Goal: Information Seeking & Learning: Check status

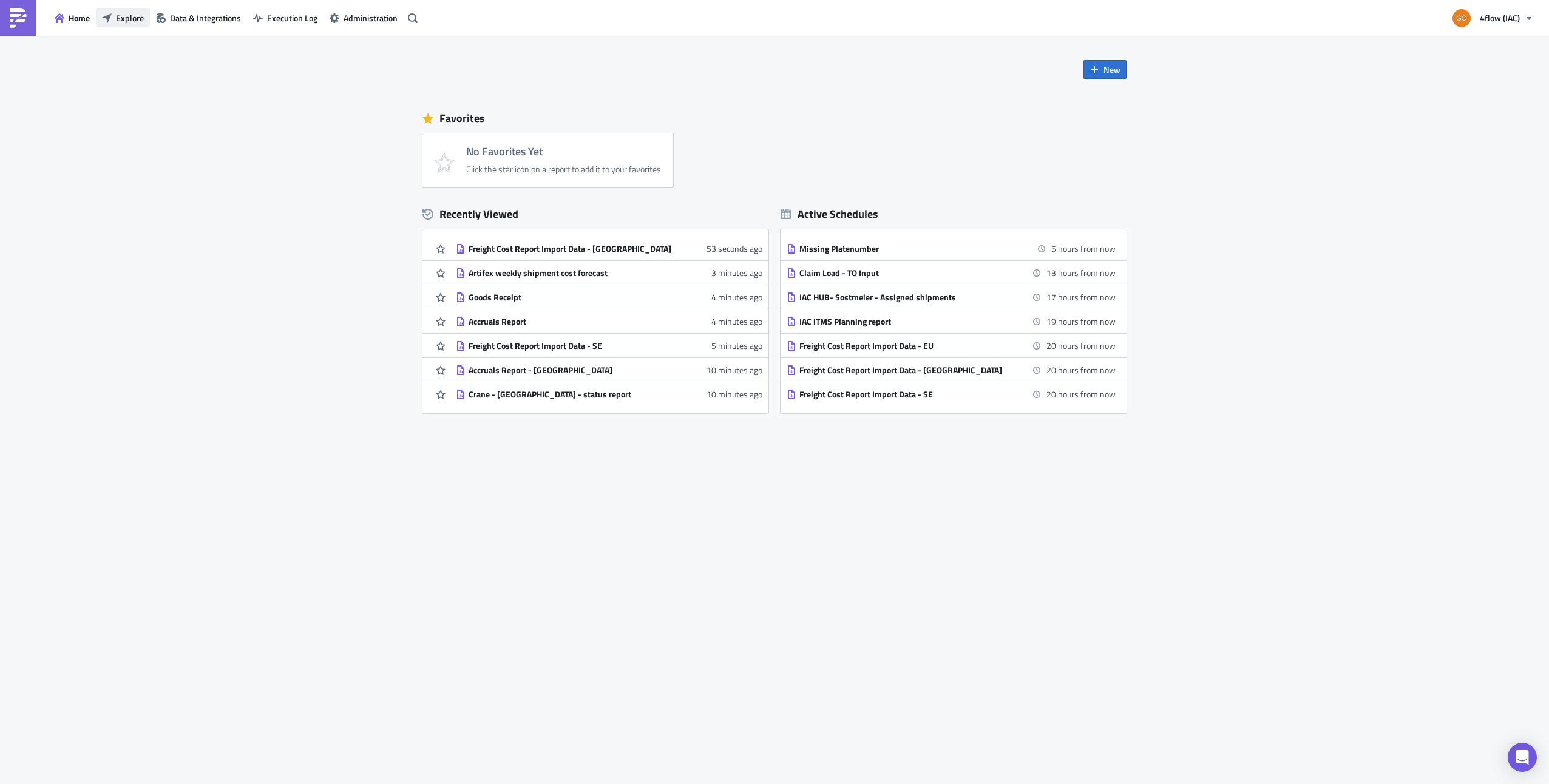
click at [127, 21] on span "Explore" at bounding box center [129, 18] width 28 height 13
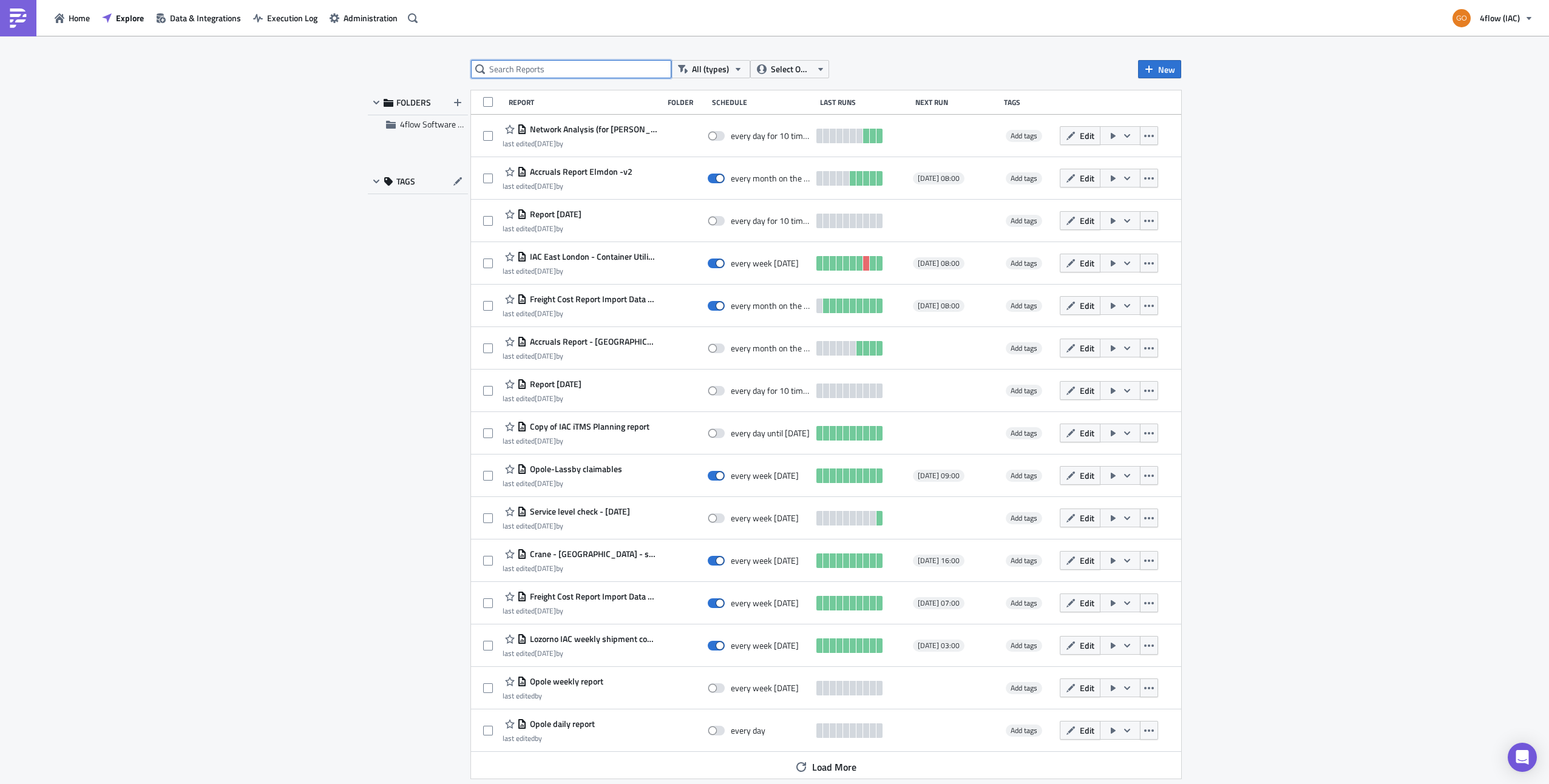
click at [570, 72] on input "text" at bounding box center [571, 69] width 201 height 18
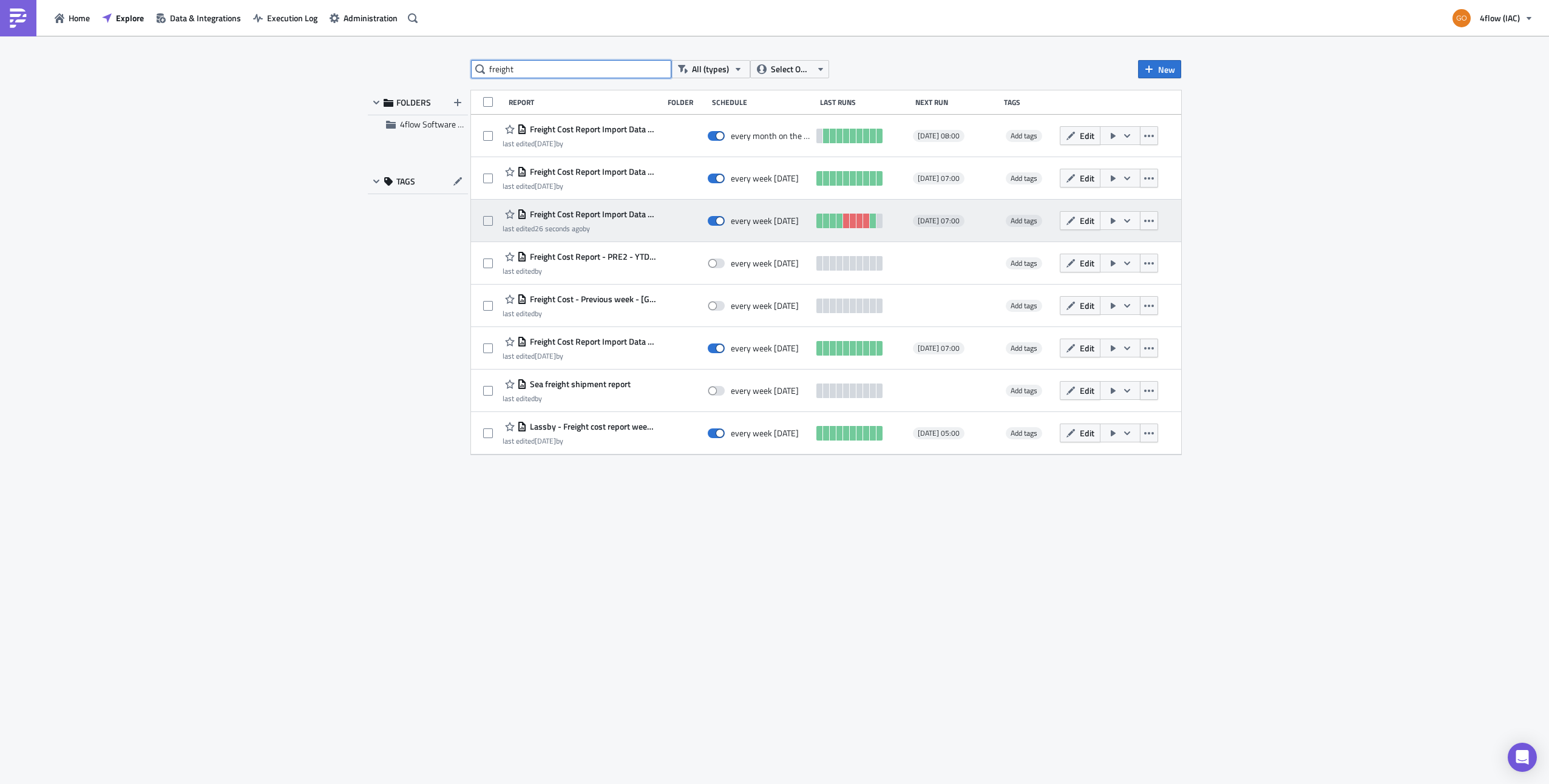
type input "freight"
click at [628, 216] on span "Freight Cost Report Import Data - [GEOGRAPHIC_DATA]" at bounding box center [592, 214] width 130 height 11
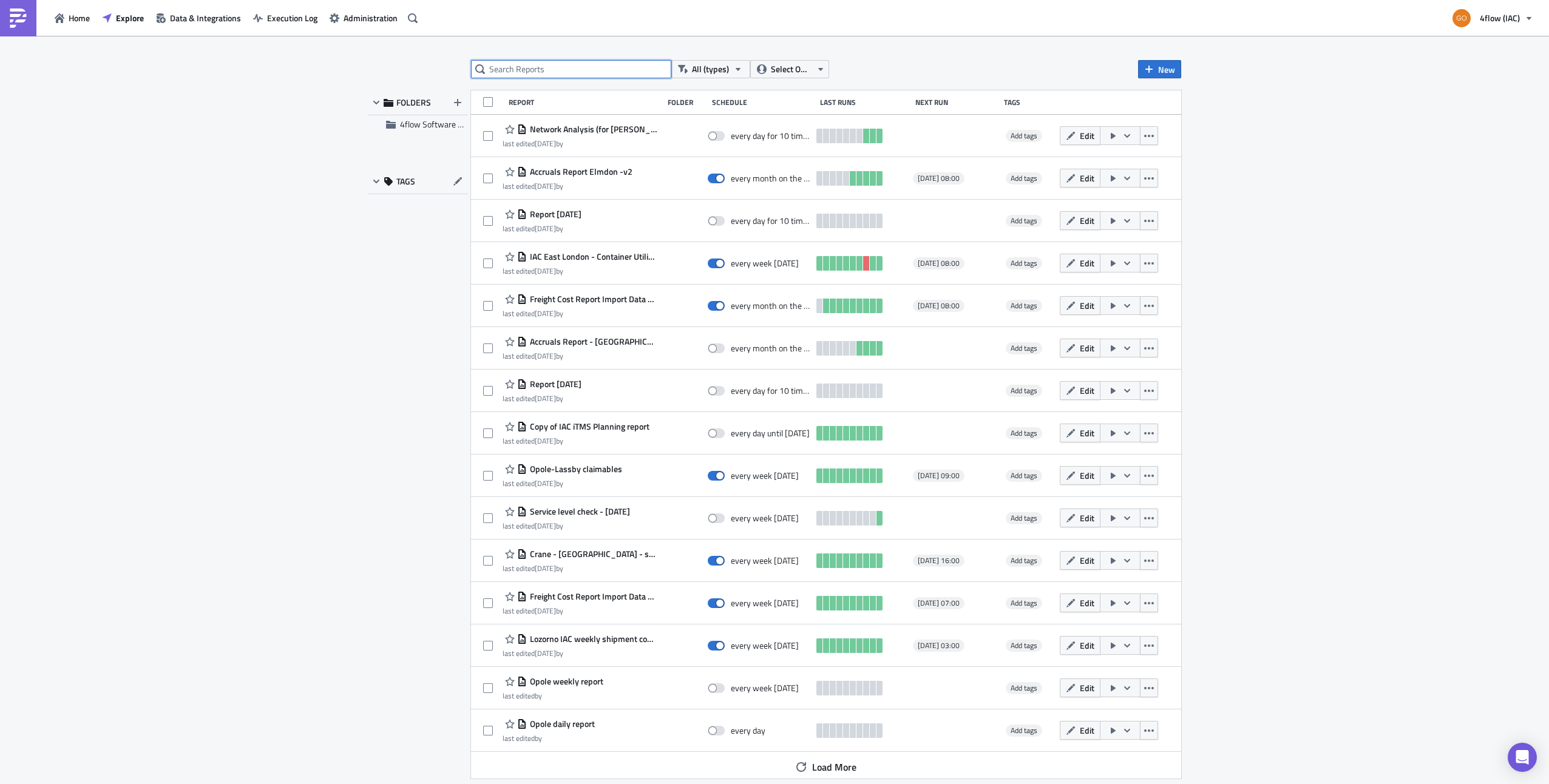
click at [554, 64] on input "text" at bounding box center [571, 69] width 201 height 18
type input "freight cost"
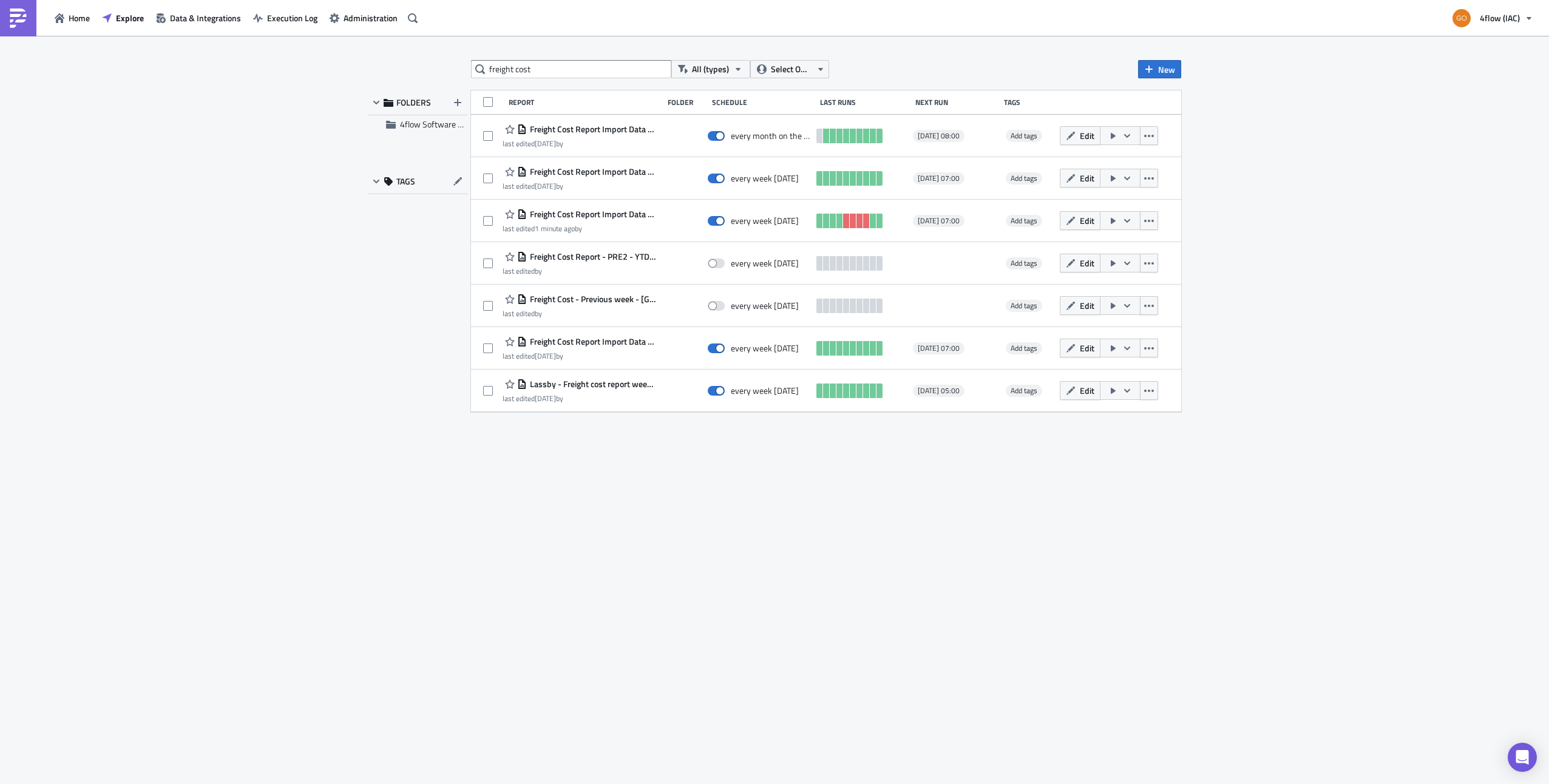
click at [772, 346] on div "freight cost All (types) Select Owner New FOLDERS 4flow Software KAM TAGS Repor…" at bounding box center [774, 410] width 825 height 701
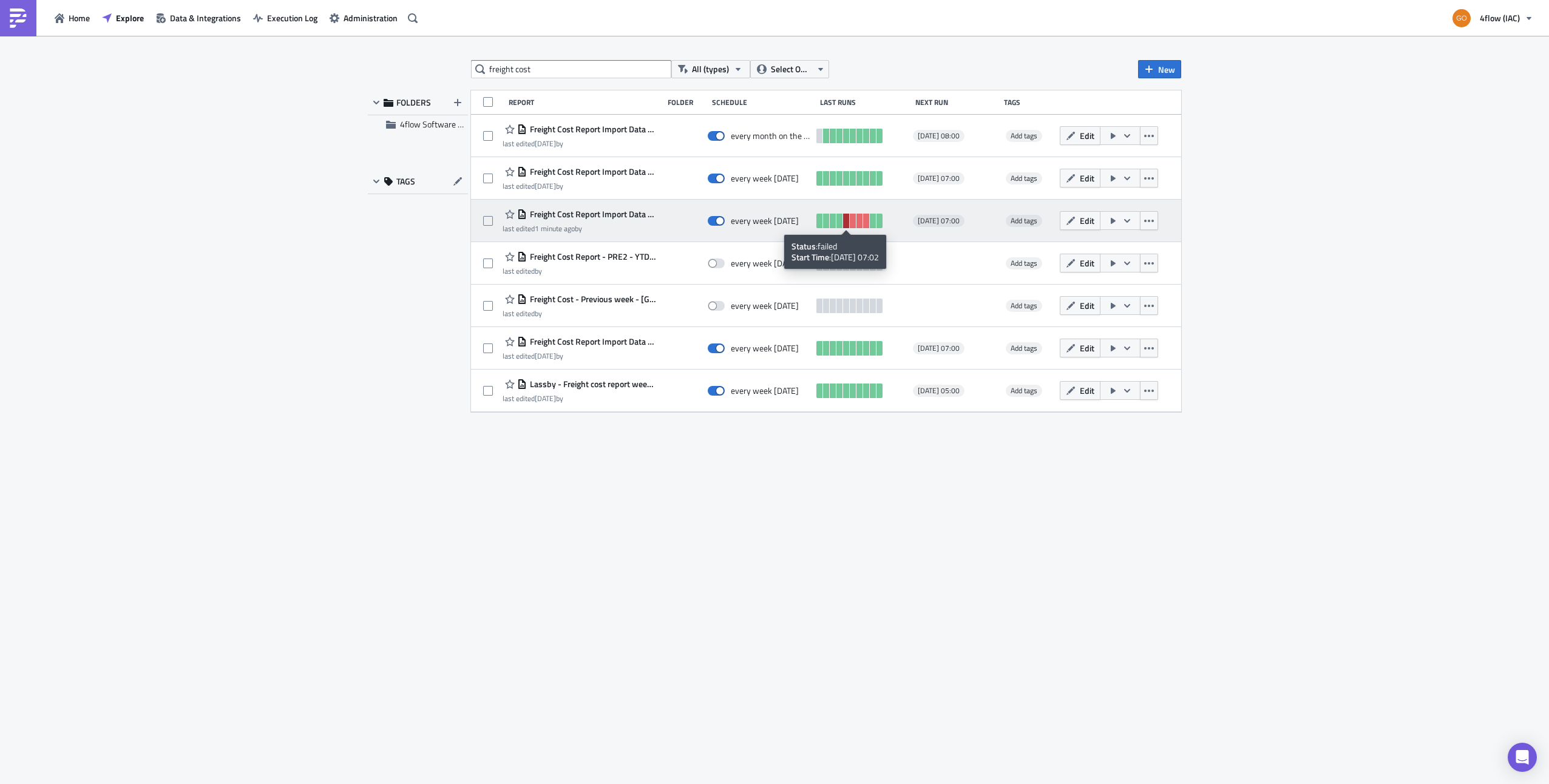
click at [772, 221] on link at bounding box center [846, 220] width 6 height 14
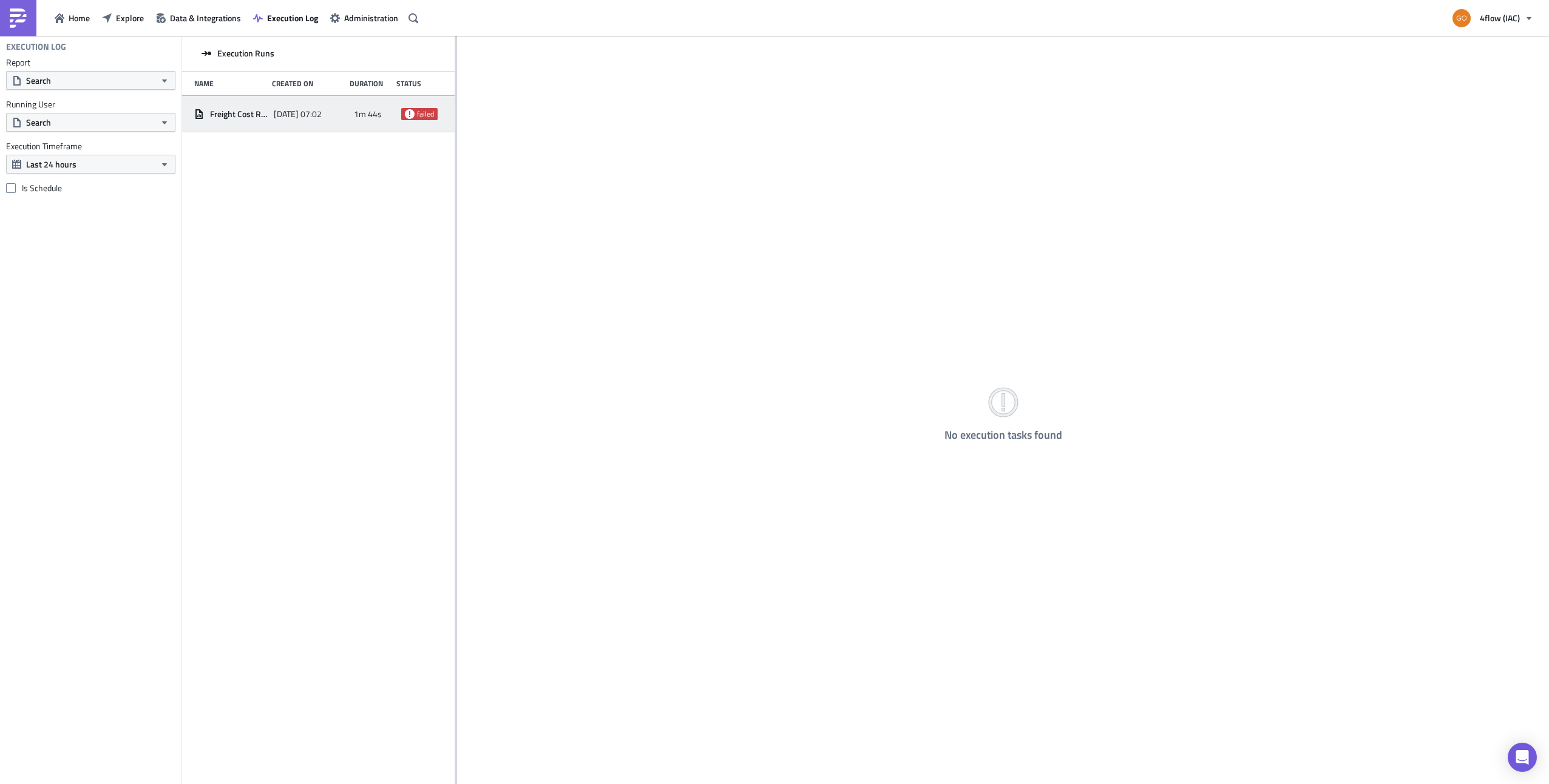
click at [420, 115] on span "failed" at bounding box center [425, 114] width 17 height 10
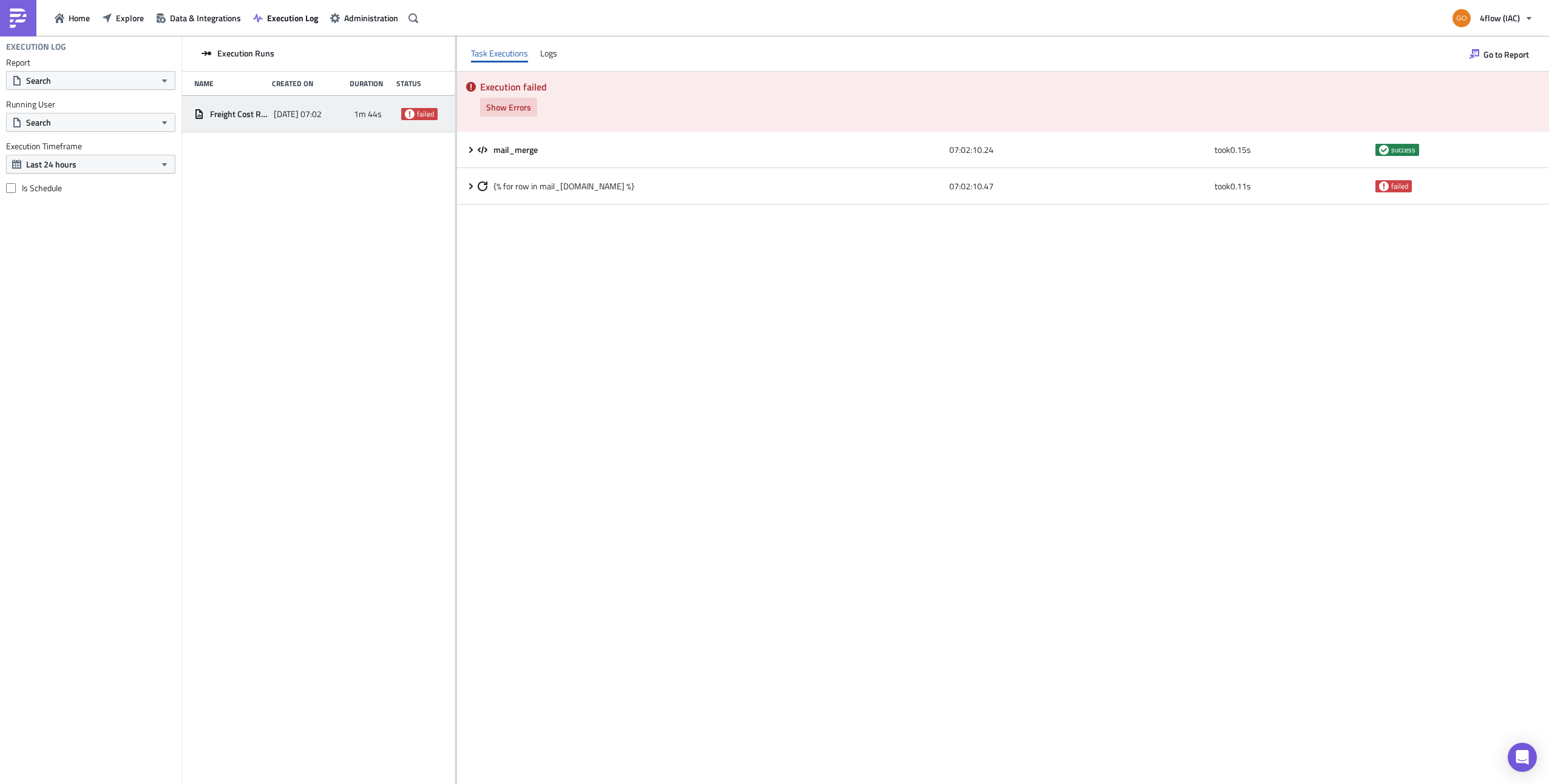
click at [507, 101] on span "Show Errors" at bounding box center [509, 107] width 45 height 13
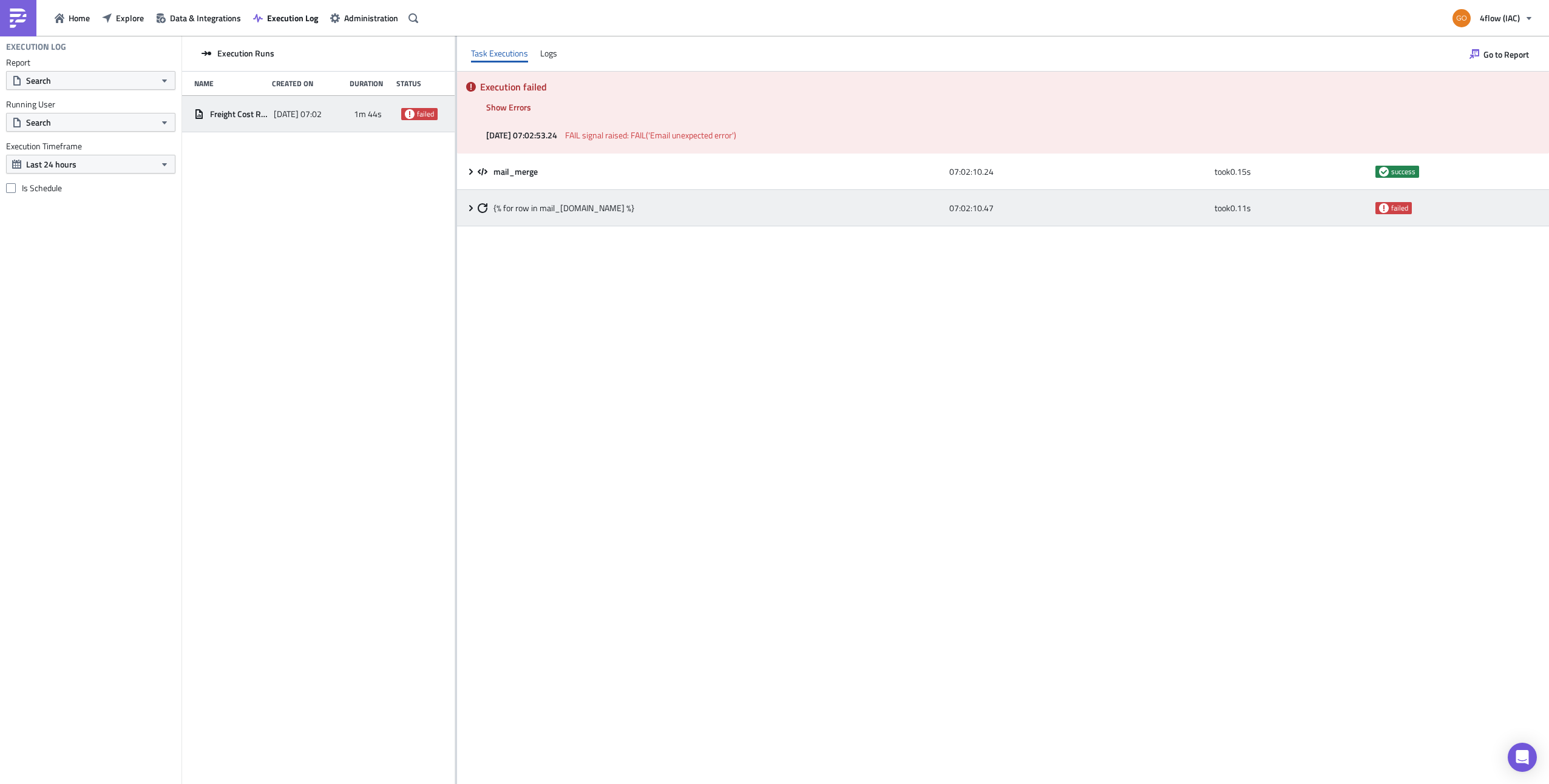
click at [472, 213] on div "{% for row in mail_[DOMAIN_NAME] %} 07:02:10.47 took 0.11 s failed" at bounding box center [1003, 208] width 1092 height 37
click at [471, 212] on icon at bounding box center [471, 208] width 10 height 10
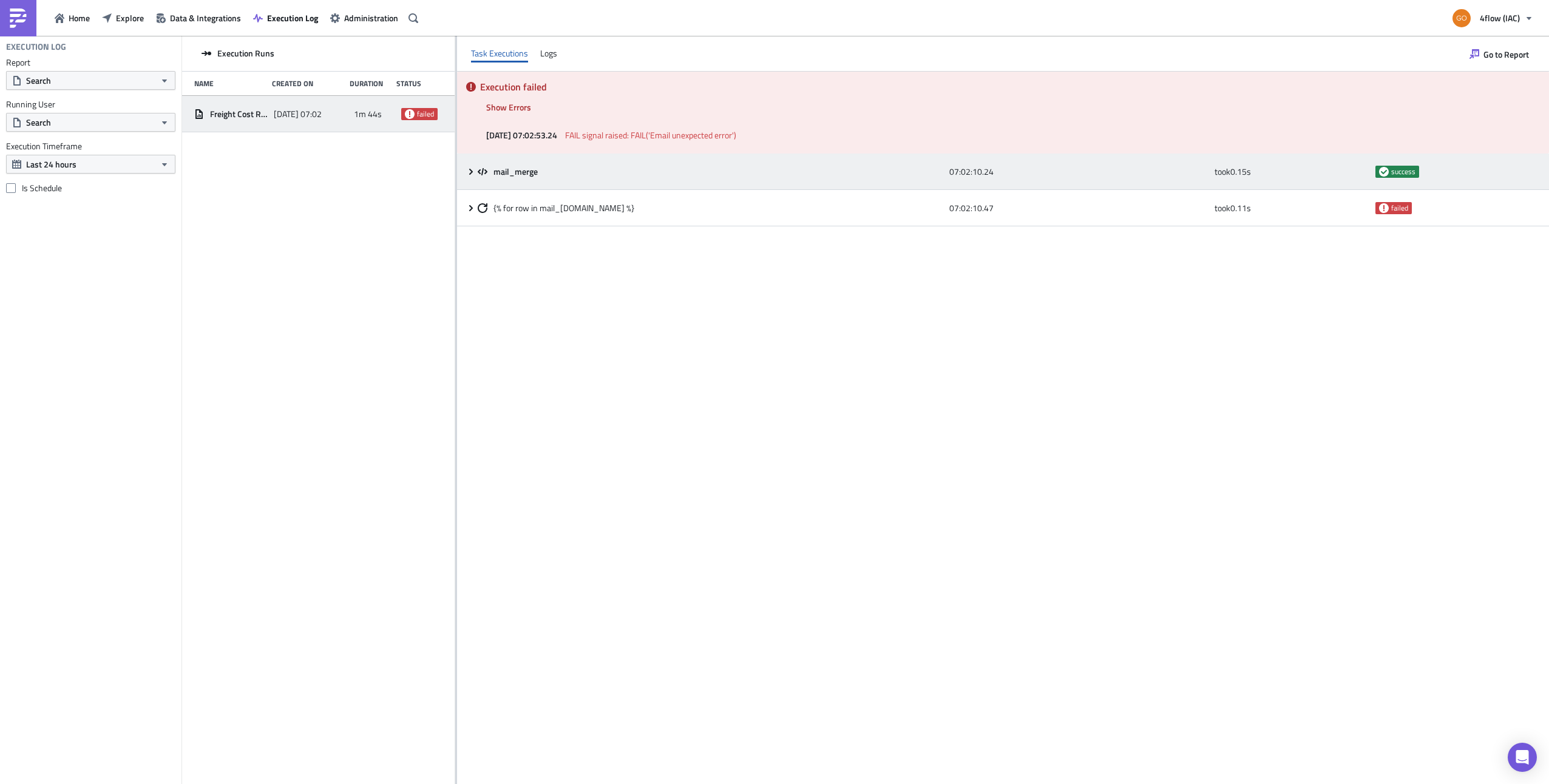
click at [471, 173] on icon at bounding box center [471, 171] width 4 height 6
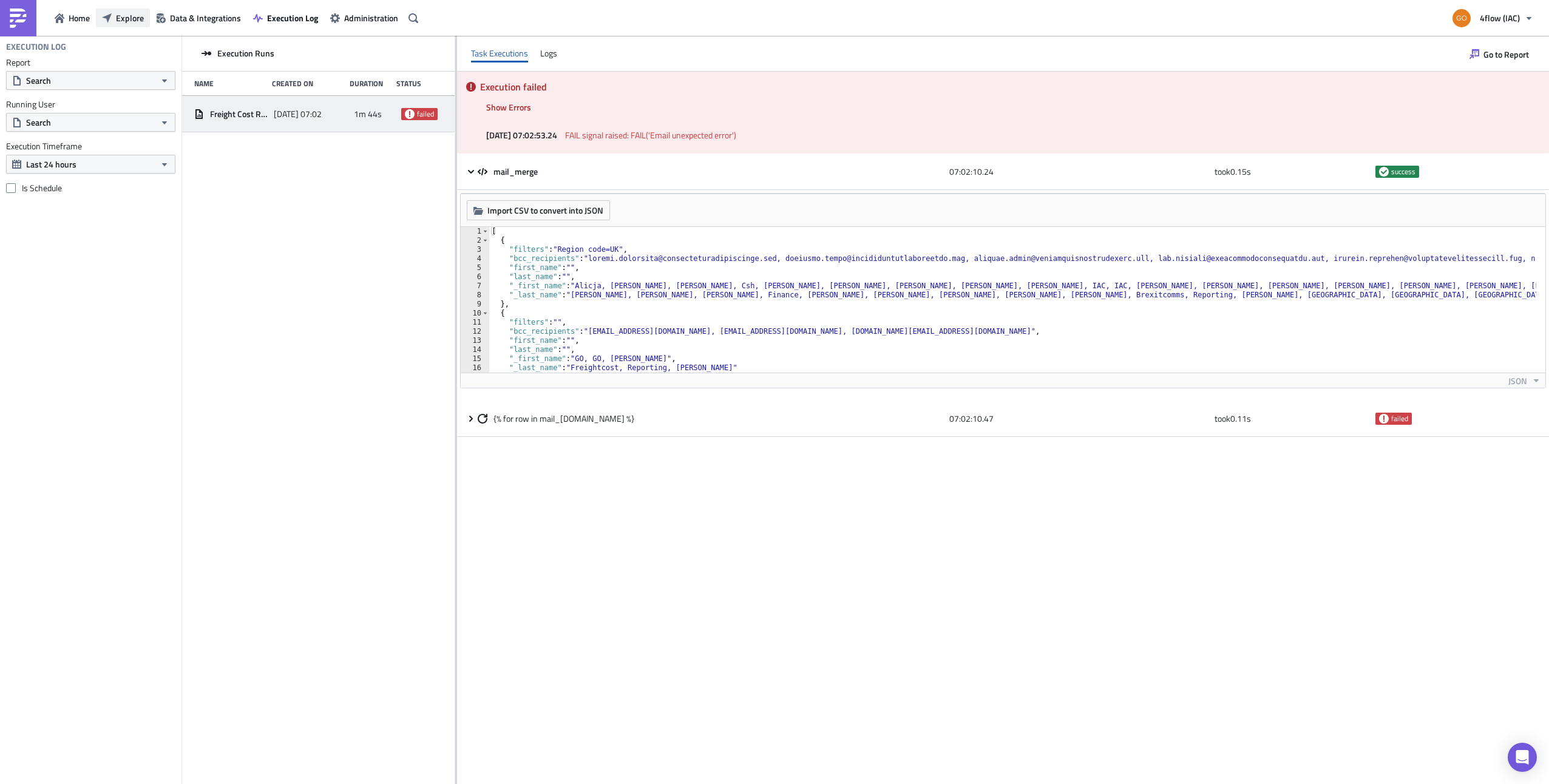
click at [128, 17] on span "Explore" at bounding box center [129, 18] width 28 height 13
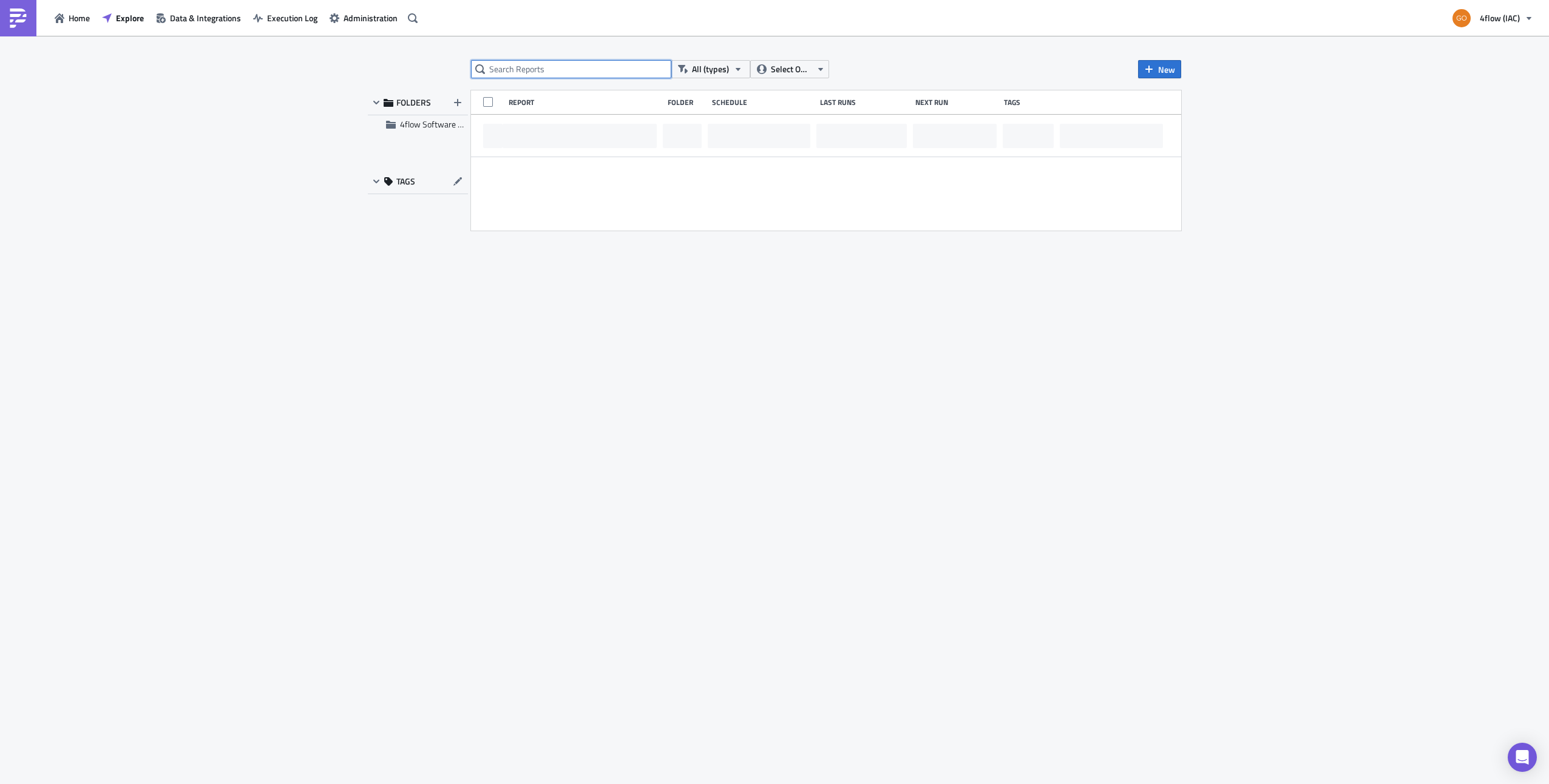
click at [554, 77] on input "text" at bounding box center [571, 69] width 201 height 18
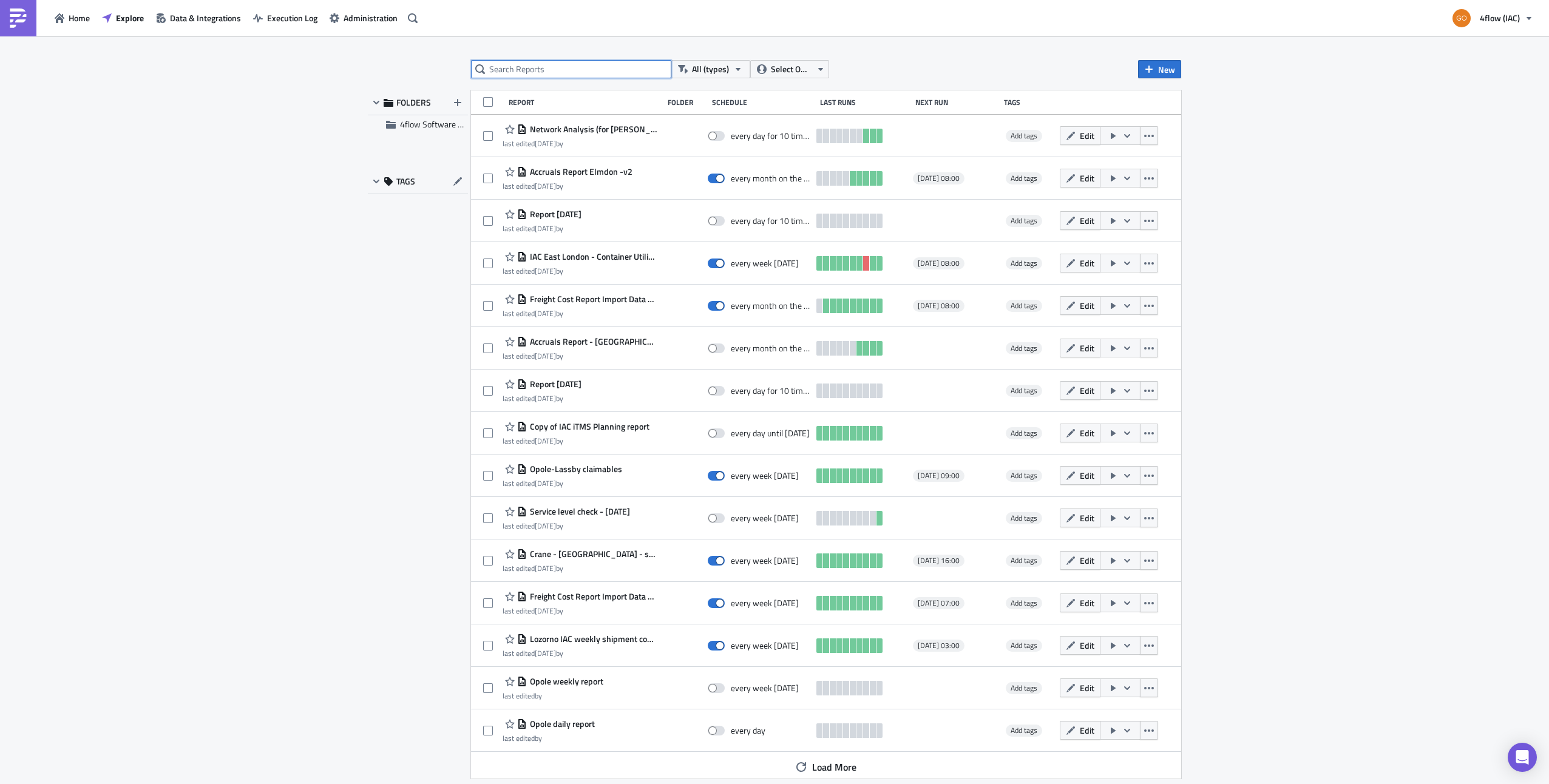
click at [550, 74] on input "text" at bounding box center [571, 69] width 201 height 18
type input "freight cost"
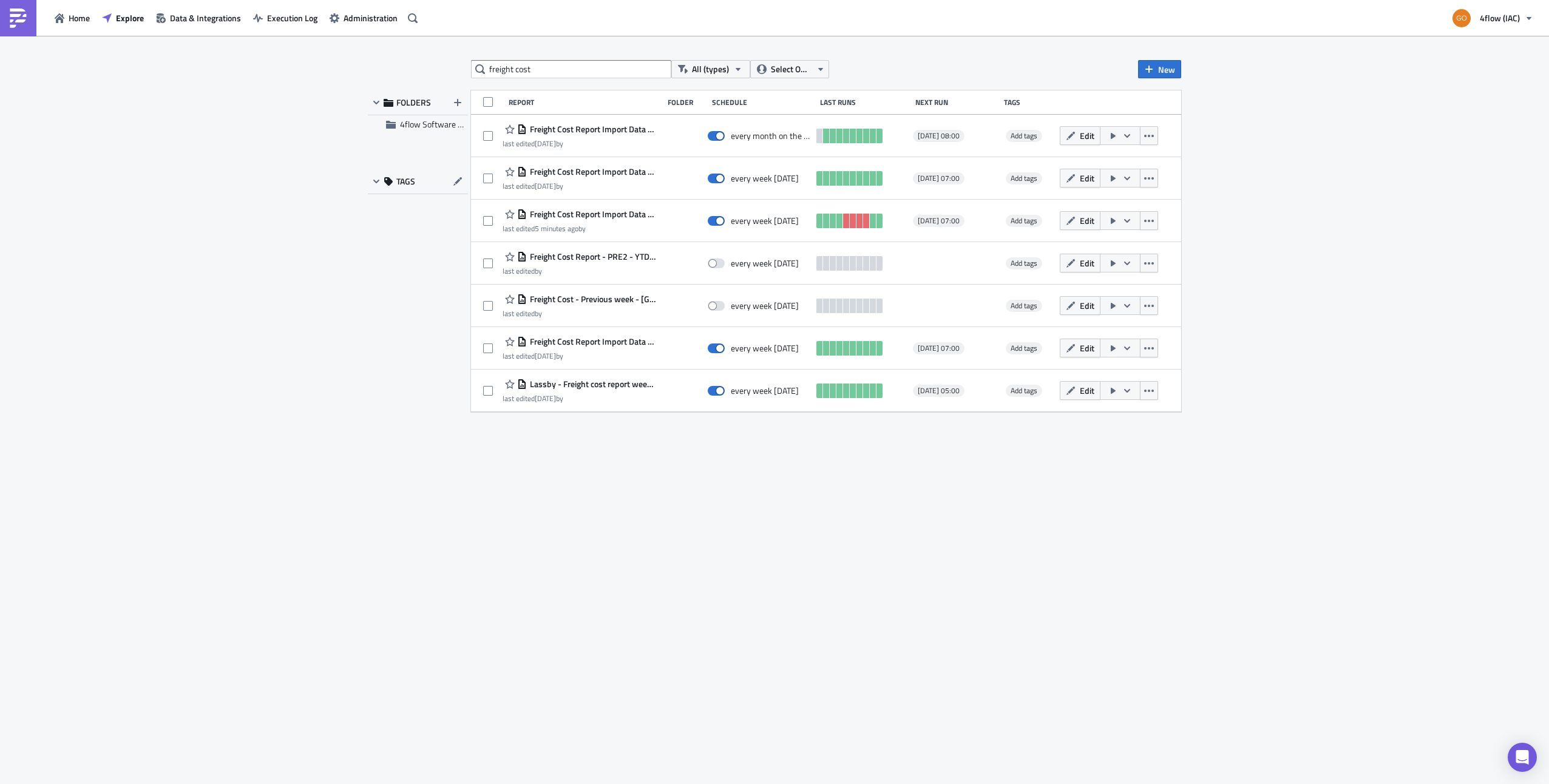
click at [1073, 499] on div "freight cost All (types) Select Owner New FOLDERS 4flow Software KAM TAGS Repor…" at bounding box center [774, 410] width 825 height 701
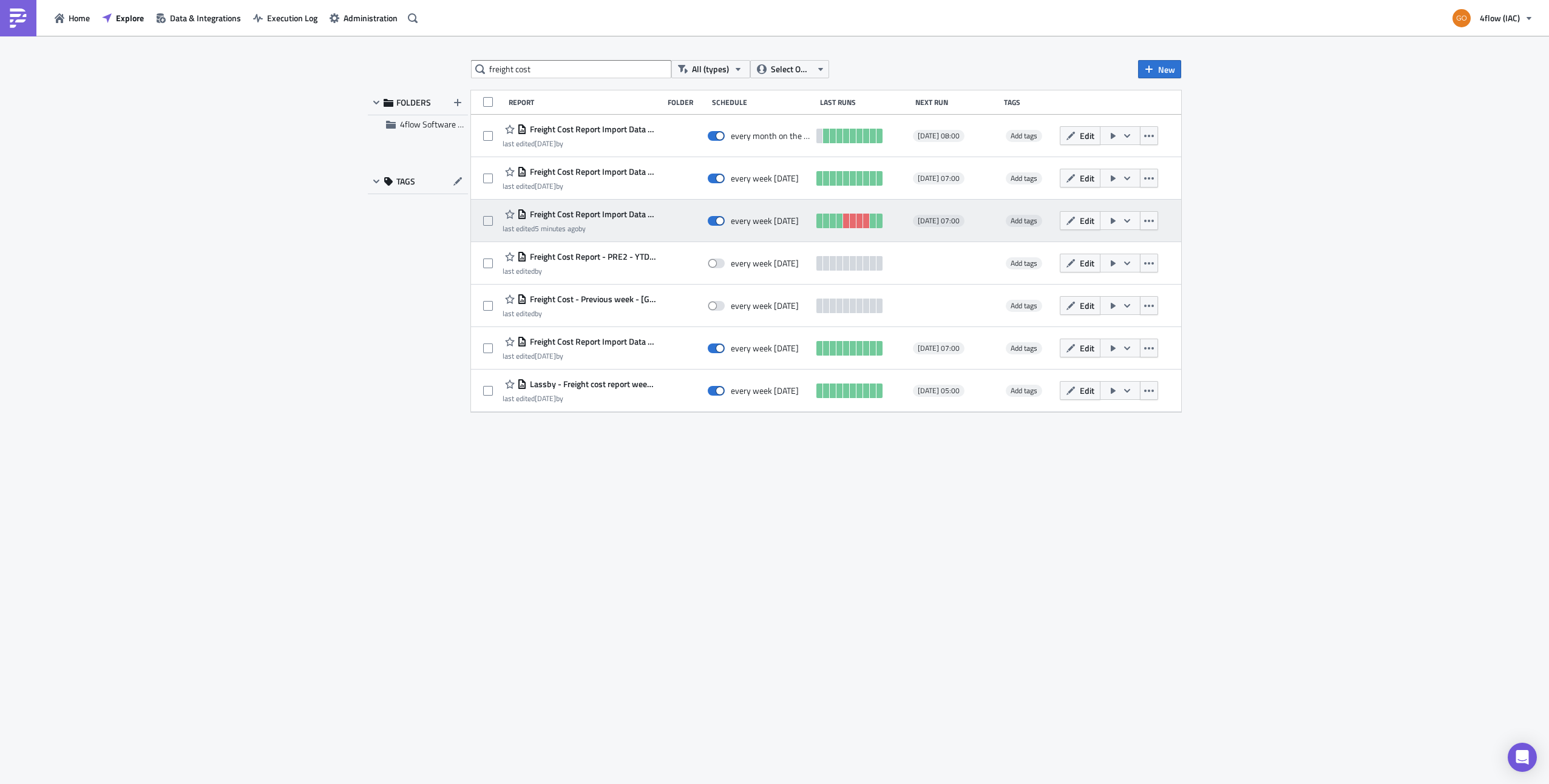
click at [614, 214] on span "Freight Cost Report Import Data - [GEOGRAPHIC_DATA]" at bounding box center [592, 214] width 130 height 11
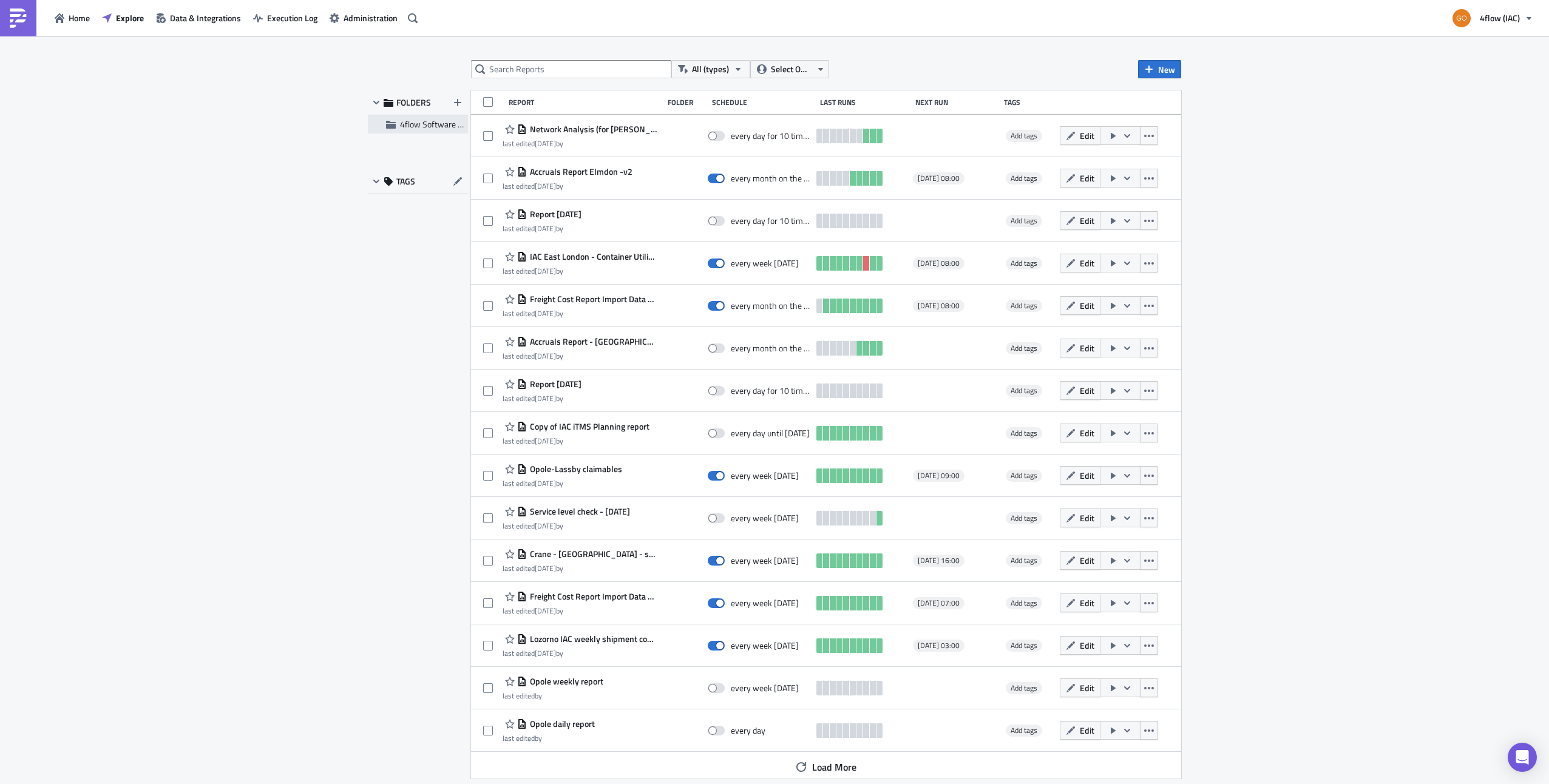
click at [408, 129] on span "4flow Software KAM" at bounding box center [437, 124] width 74 height 13
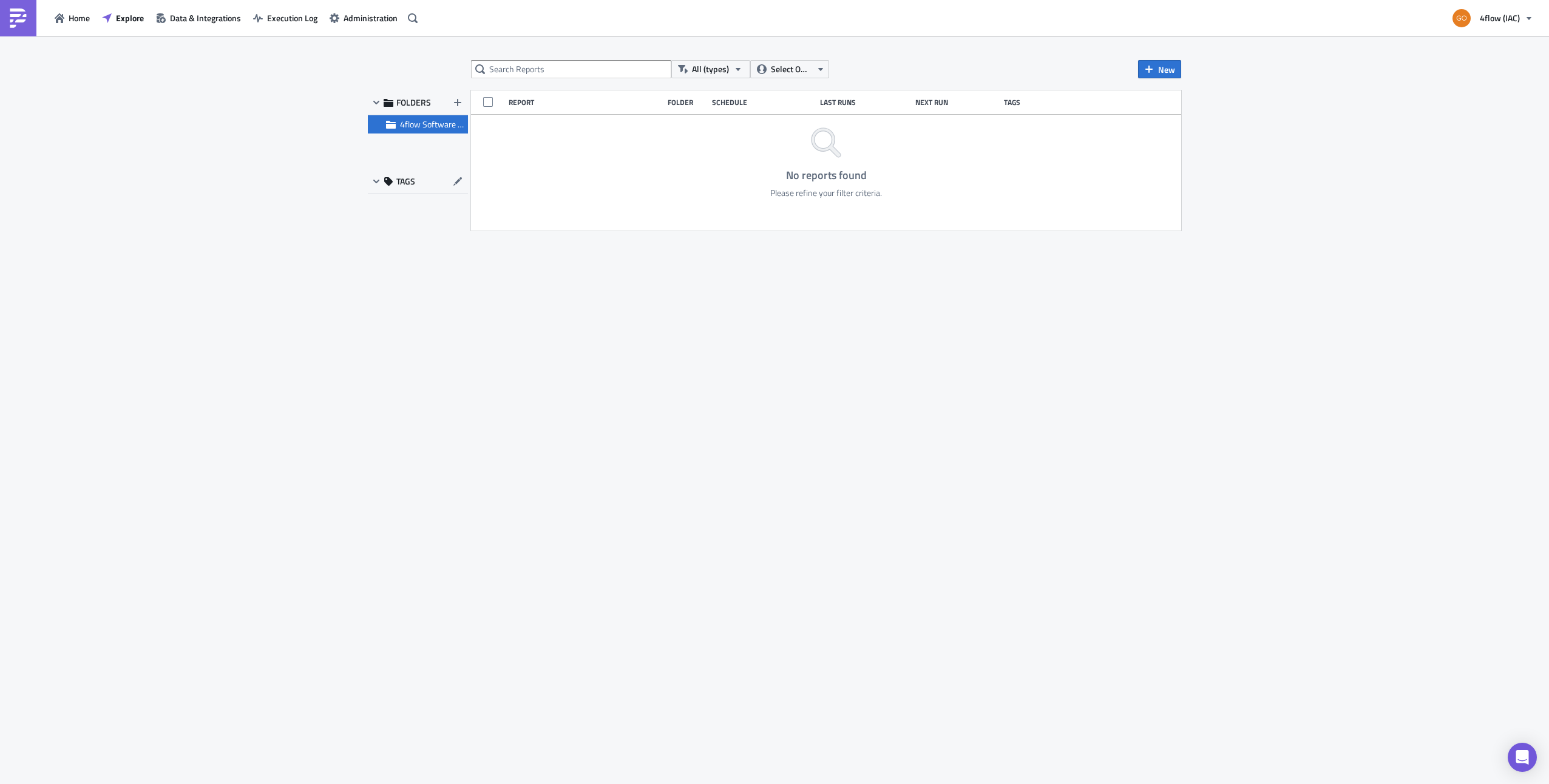
click at [397, 101] on span "FOLDERS" at bounding box center [413, 103] width 34 height 11
click at [140, 19] on span "Explore" at bounding box center [129, 18] width 28 height 13
click at [377, 102] on icon "button" at bounding box center [376, 102] width 6 height 4
click at [377, 102] on icon "button" at bounding box center [376, 103] width 4 height 6
click at [242, 117] on div "All (types) Select Owner New FOLDERS 4flow Software KAM TAGS Report Folder Sche…" at bounding box center [774, 410] width 1549 height 750
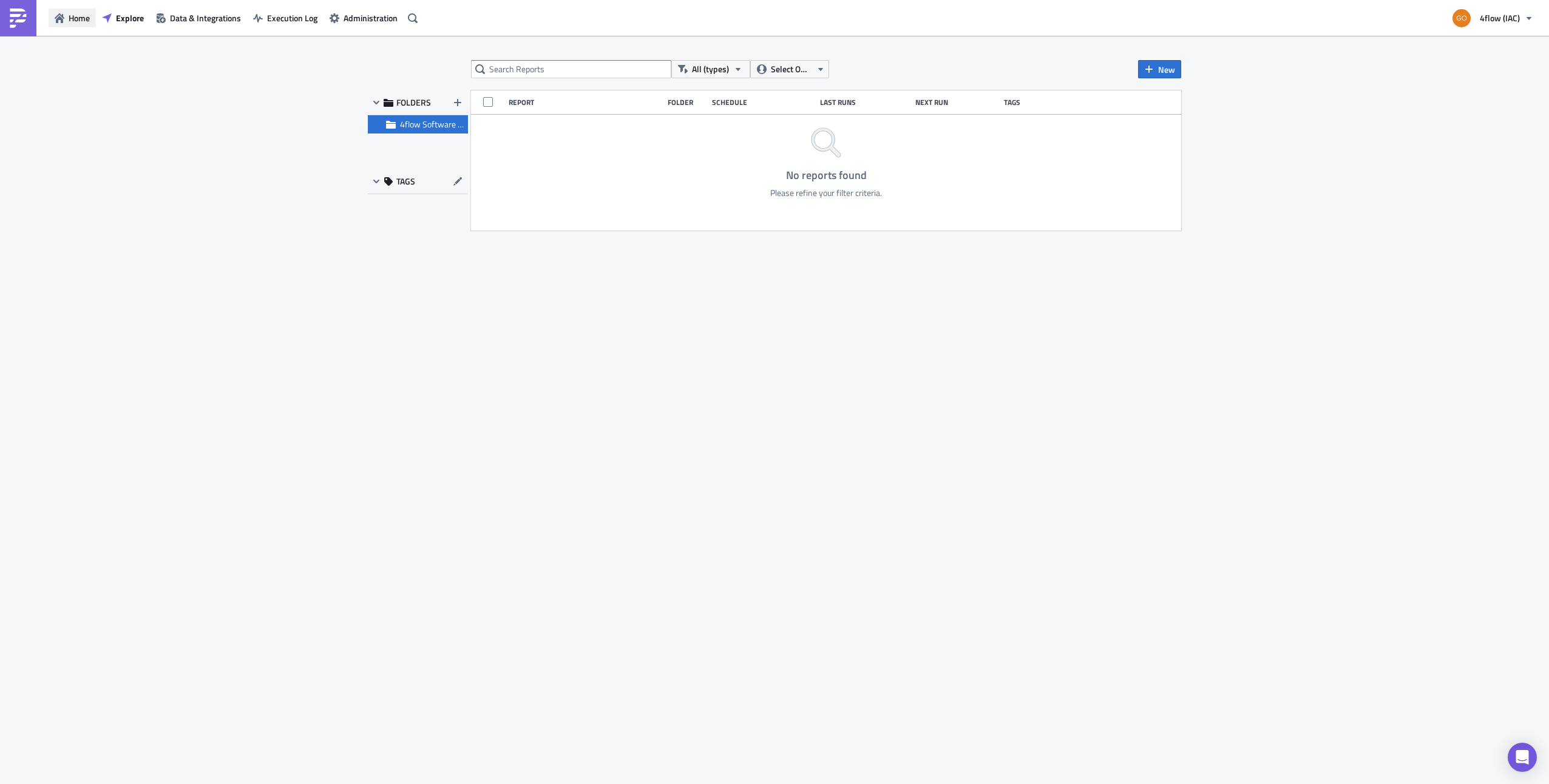
click at [86, 19] on span "Home" at bounding box center [79, 18] width 22 height 13
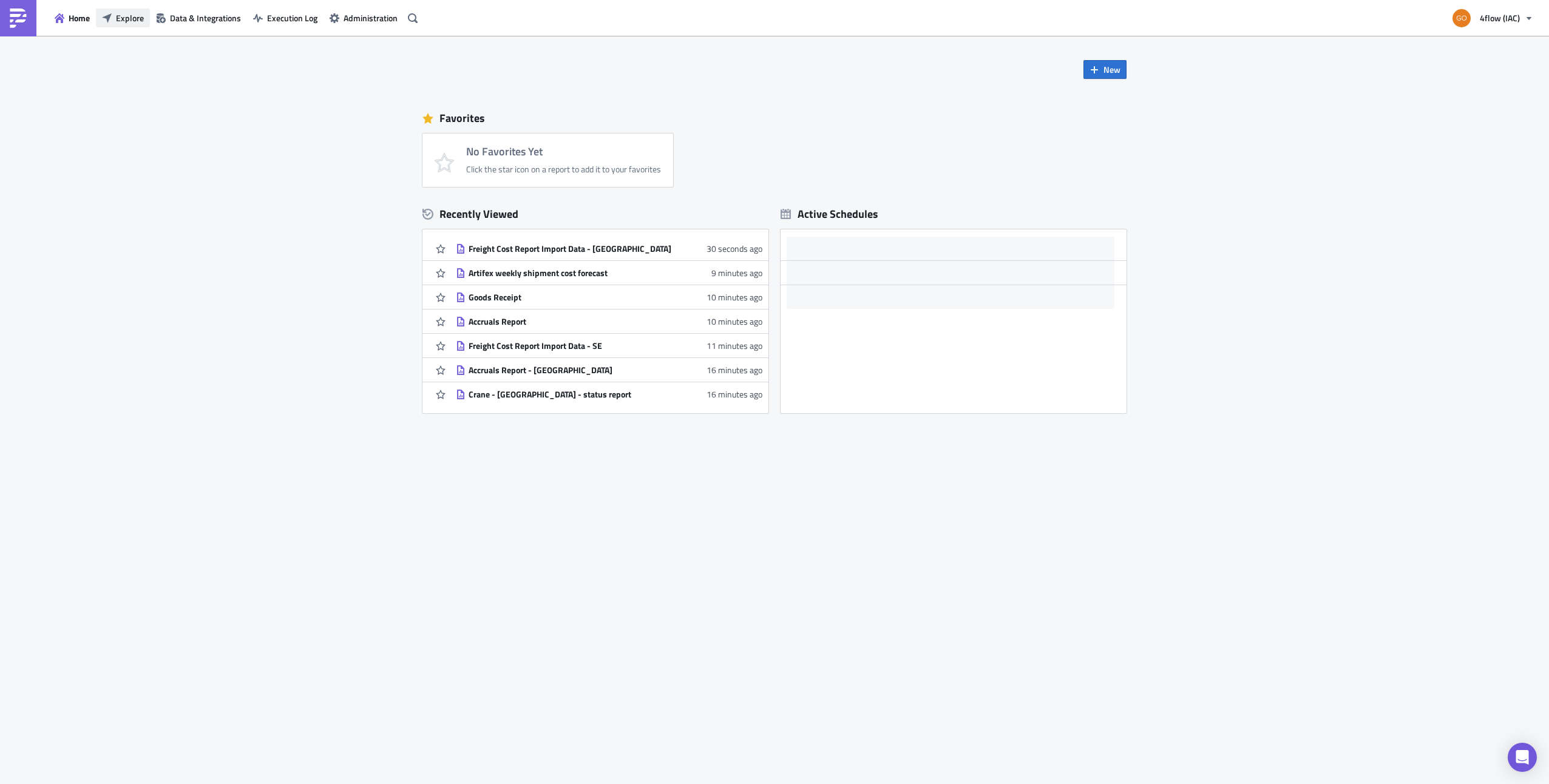
click at [126, 18] on span "Explore" at bounding box center [129, 18] width 28 height 13
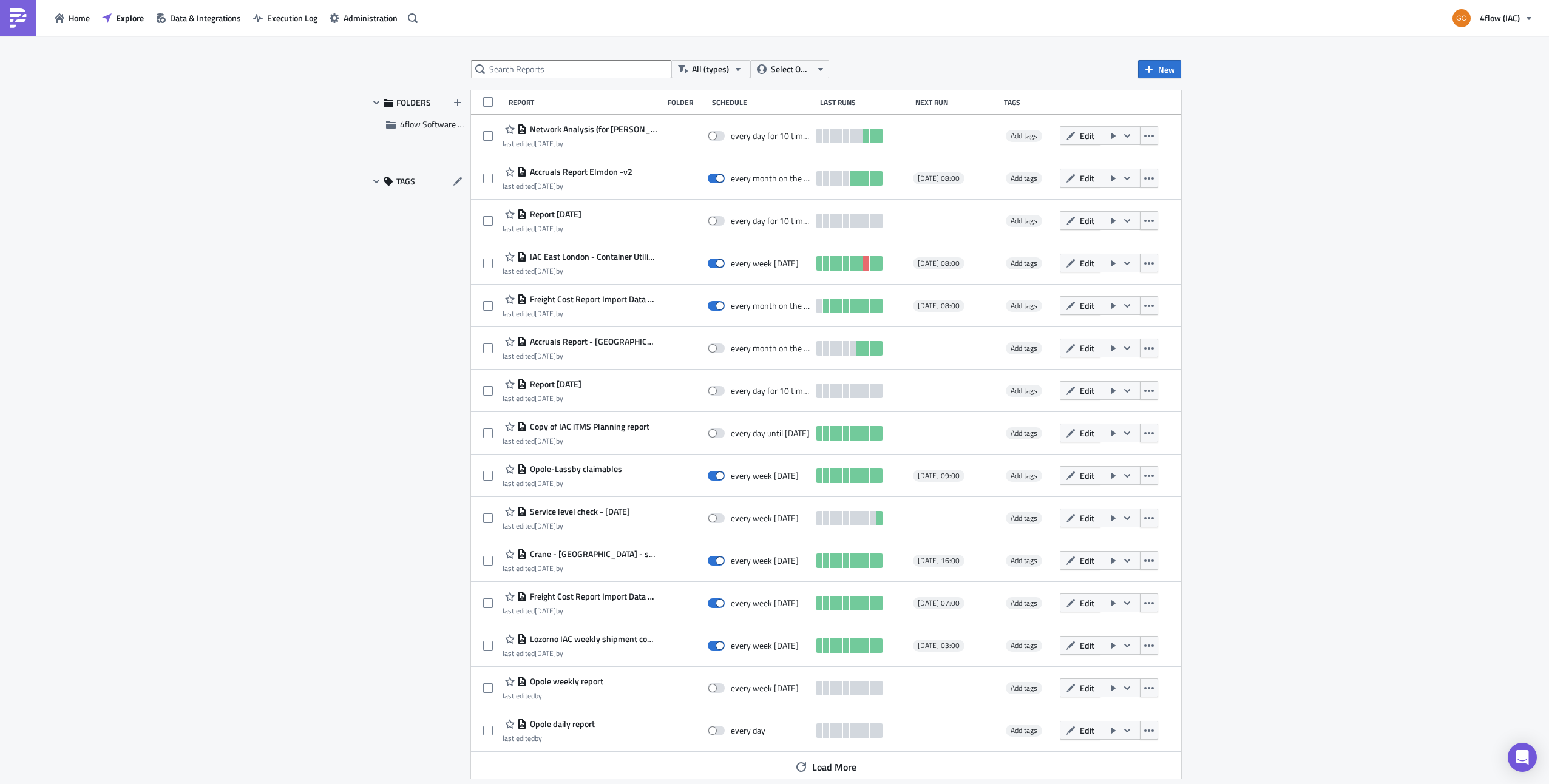
click at [730, 98] on div "Schedule" at bounding box center [763, 101] width 102 height 9
click at [713, 69] on span "All (types)" at bounding box center [710, 69] width 37 height 14
click at [771, 69] on span "Select Owner" at bounding box center [791, 69] width 41 height 14
click at [679, 67] on icon "button" at bounding box center [683, 69] width 10 height 9
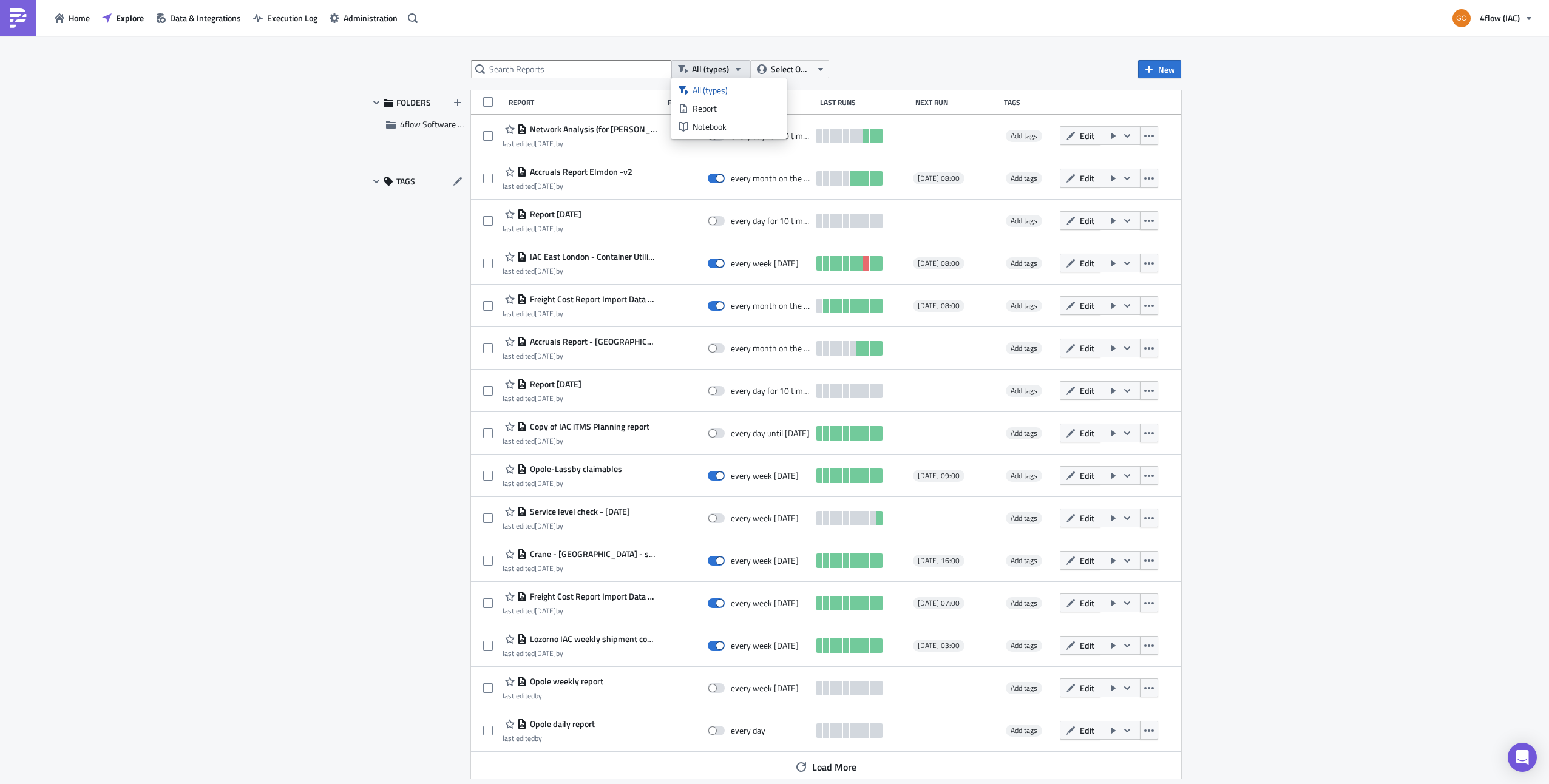
click at [679, 67] on icon "button" at bounding box center [683, 69] width 10 height 9
click at [727, 105] on div "Schedule" at bounding box center [763, 101] width 102 height 9
click at [491, 103] on span at bounding box center [488, 102] width 10 height 10
click at [491, 103] on input "checkbox" at bounding box center [490, 104] width 8 height 8
checkbox input "true"
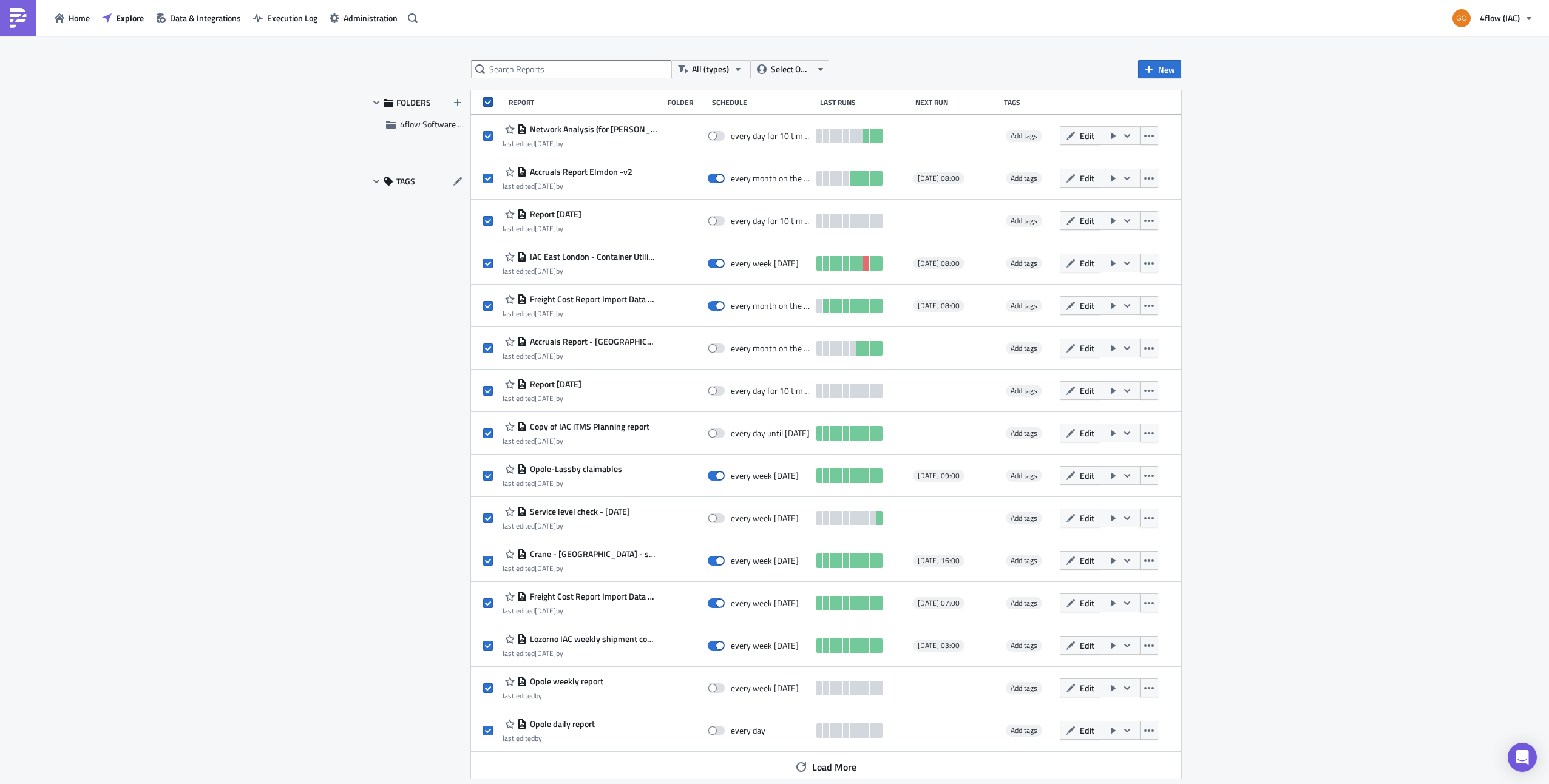
checkbox input "true"
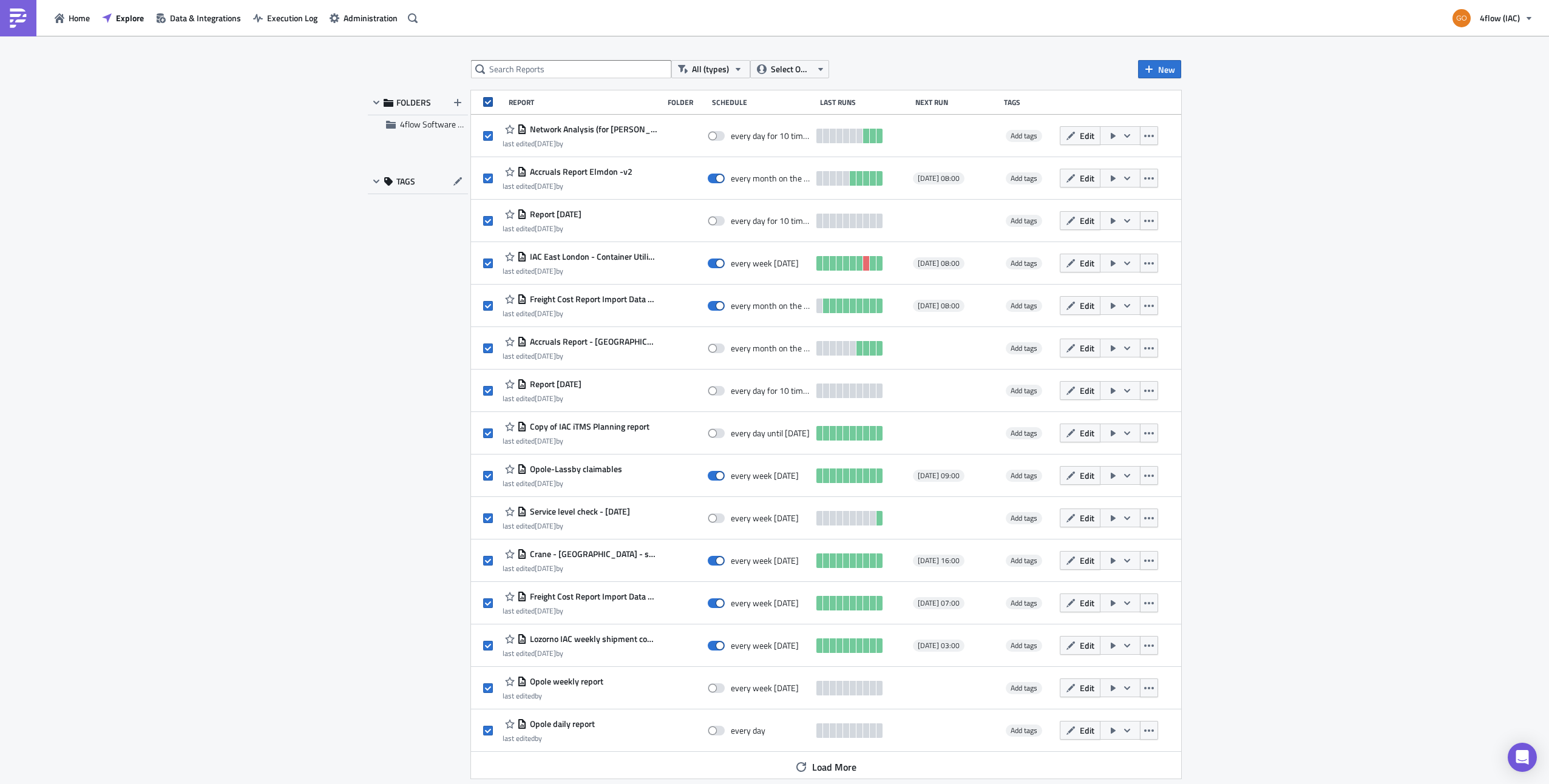
checkbox input "true"
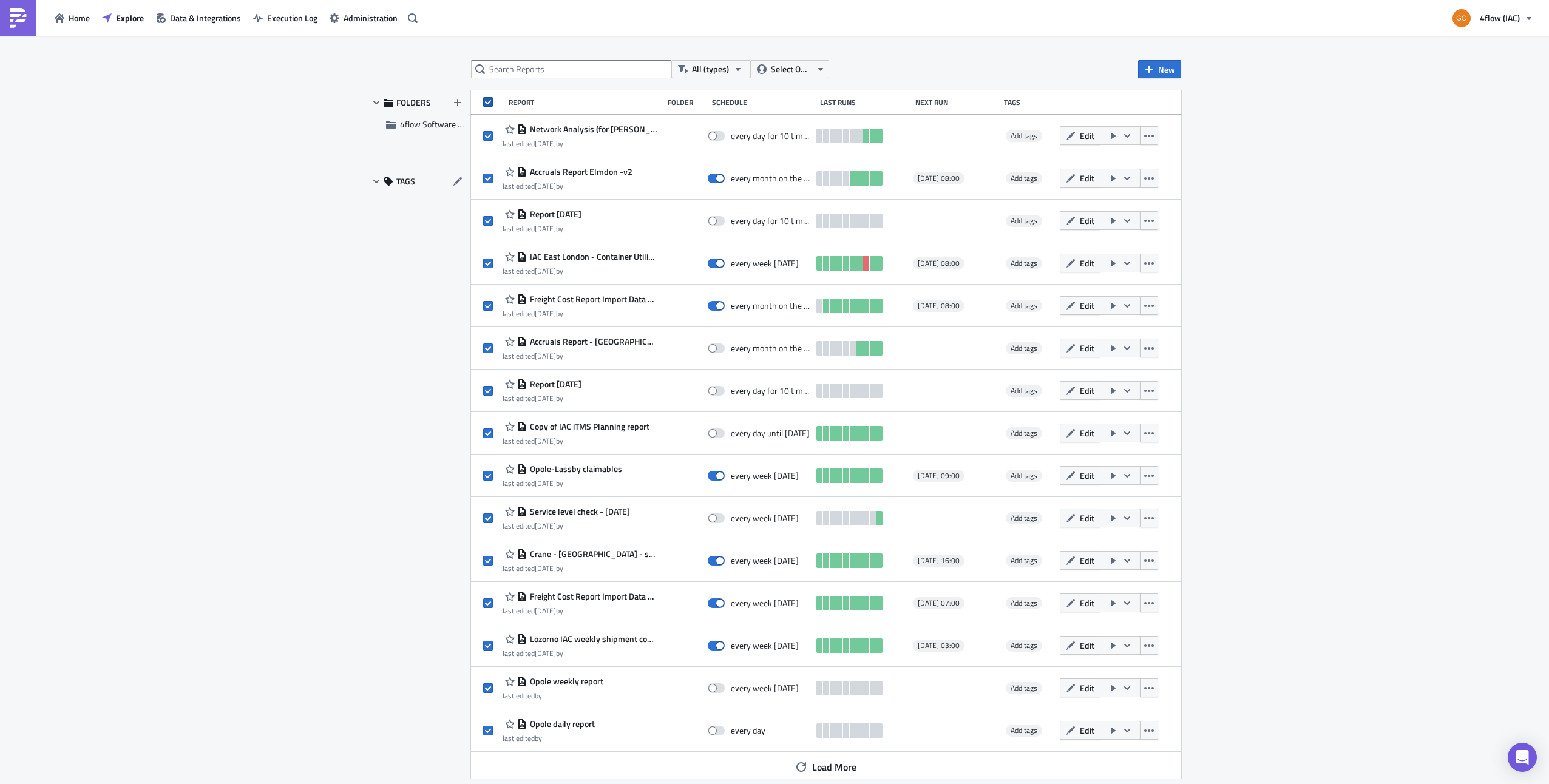
checkbox input "true"
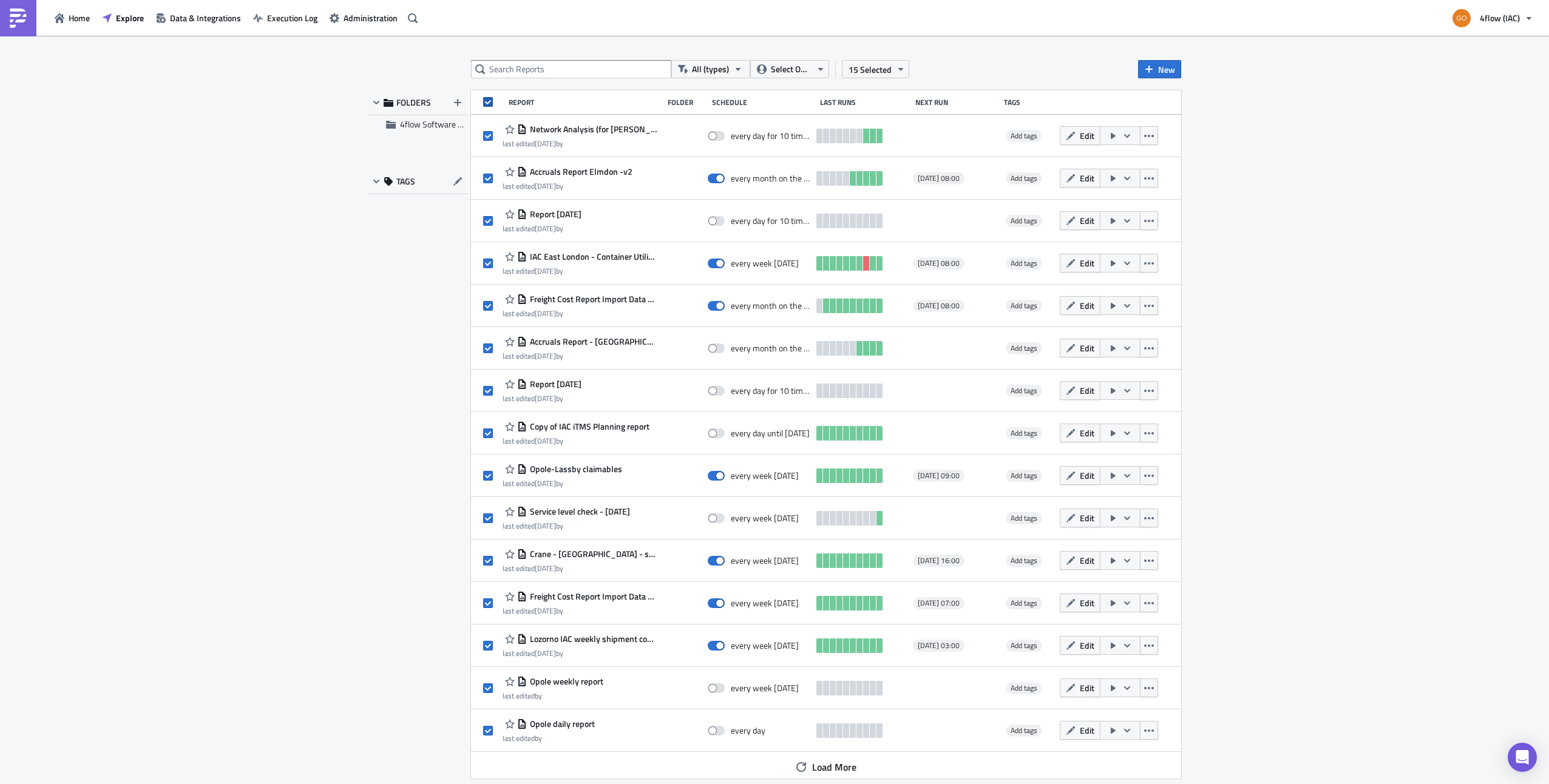
click at [489, 103] on span at bounding box center [488, 102] width 10 height 10
click at [489, 103] on input "checkbox" at bounding box center [490, 104] width 8 height 8
checkbox input "false"
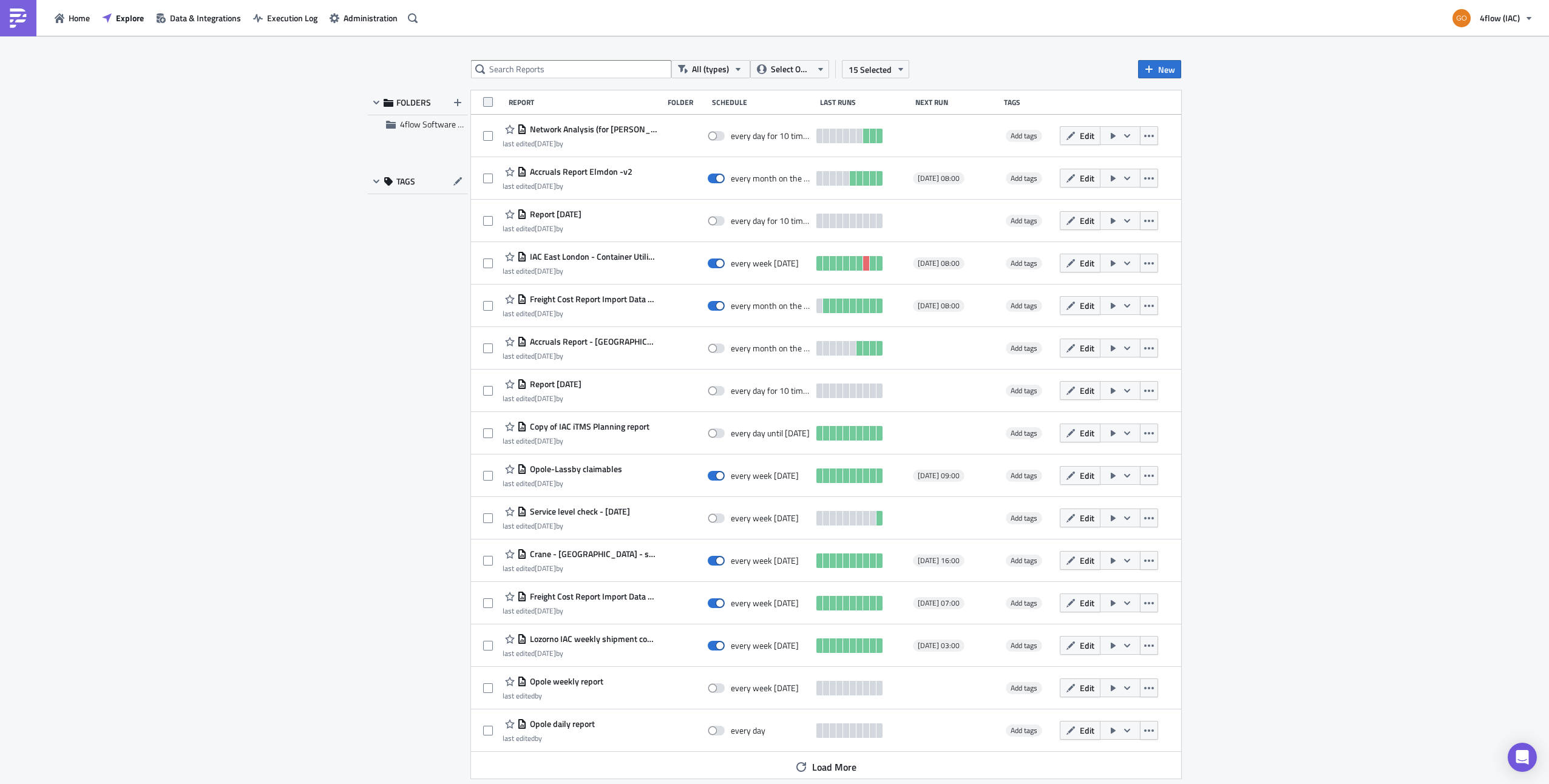
checkbox input "false"
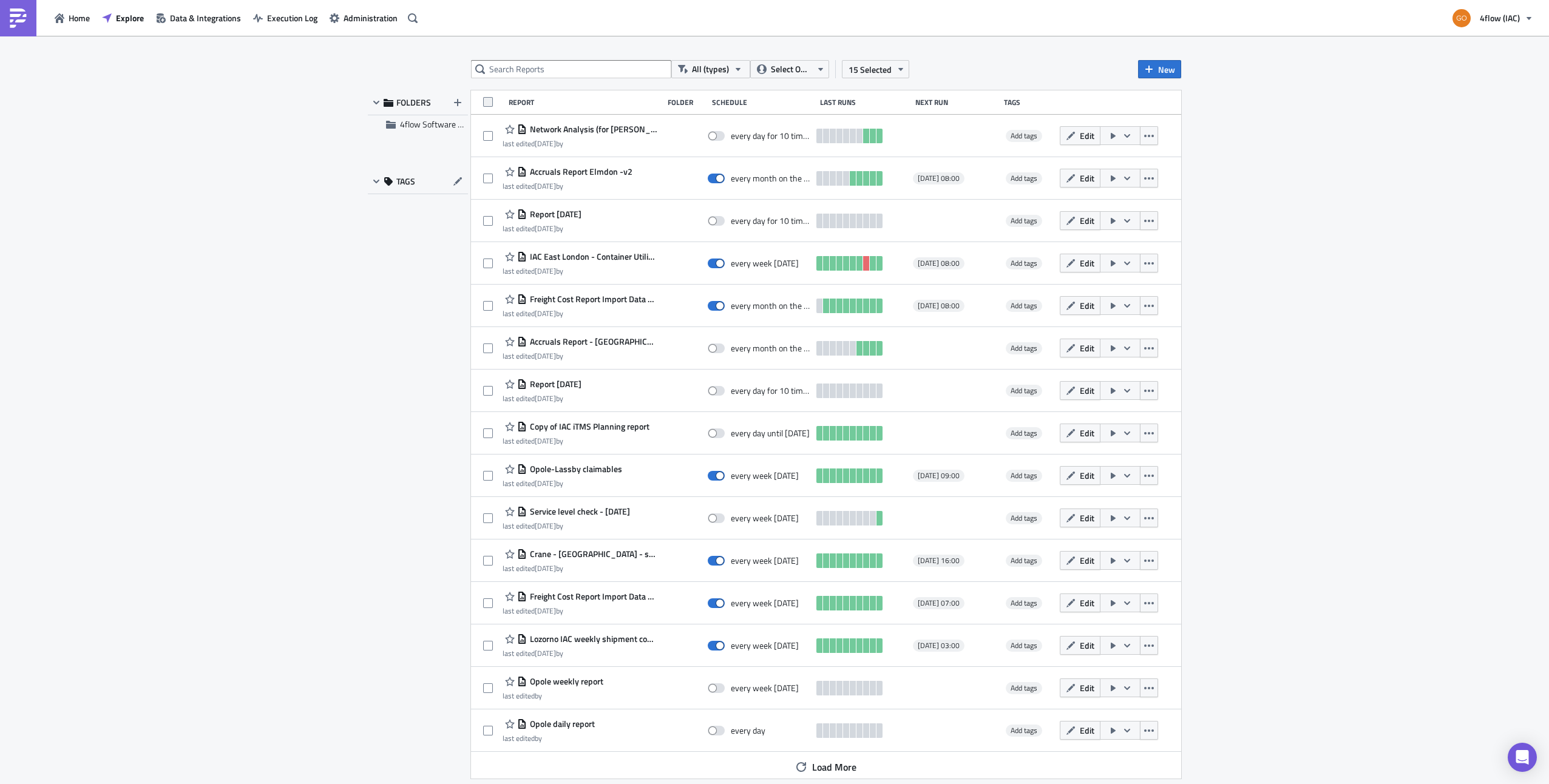
checkbox input "false"
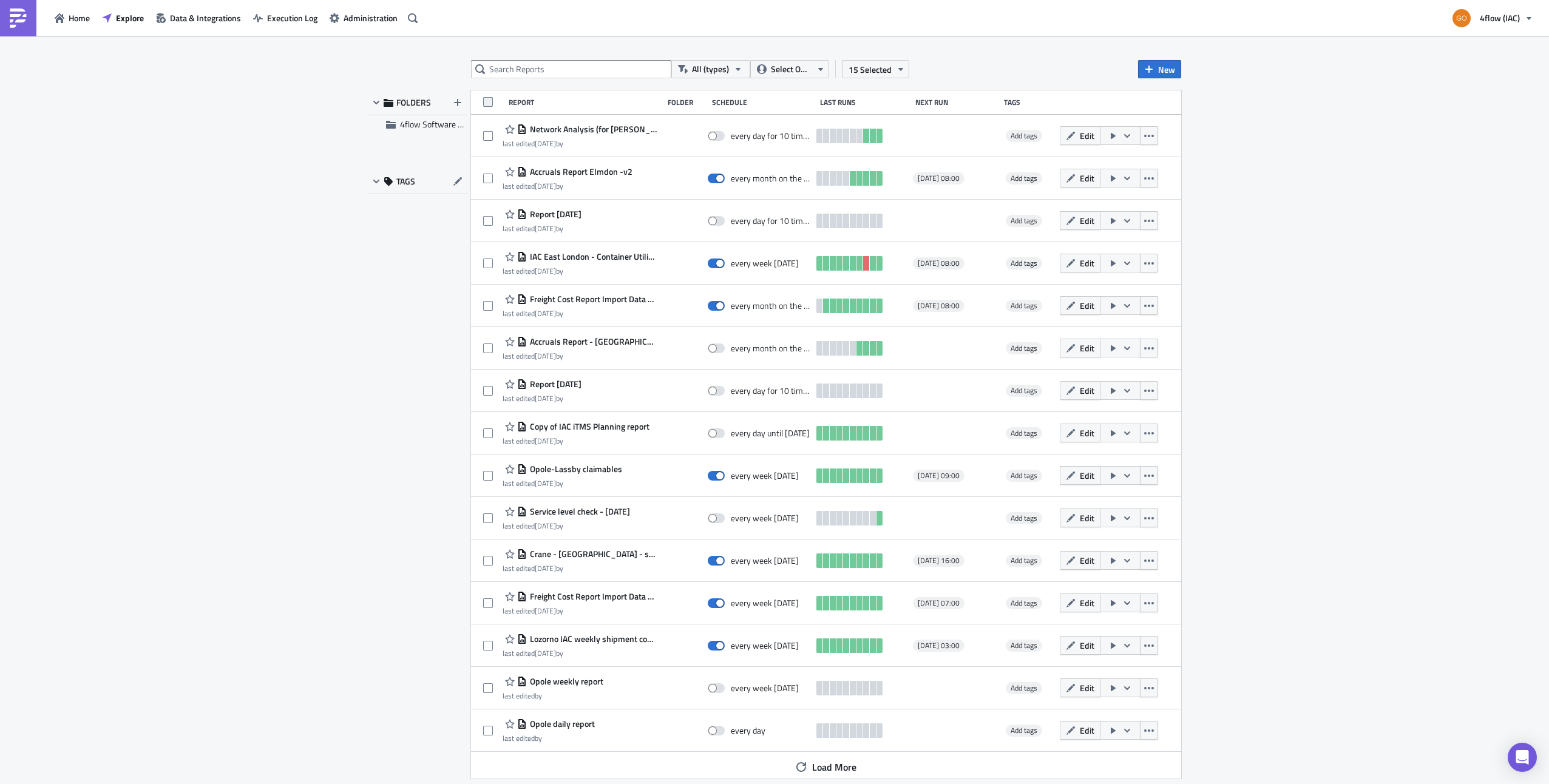
checkbox input "false"
click at [836, 98] on div "Last Runs" at bounding box center [865, 101] width 89 height 9
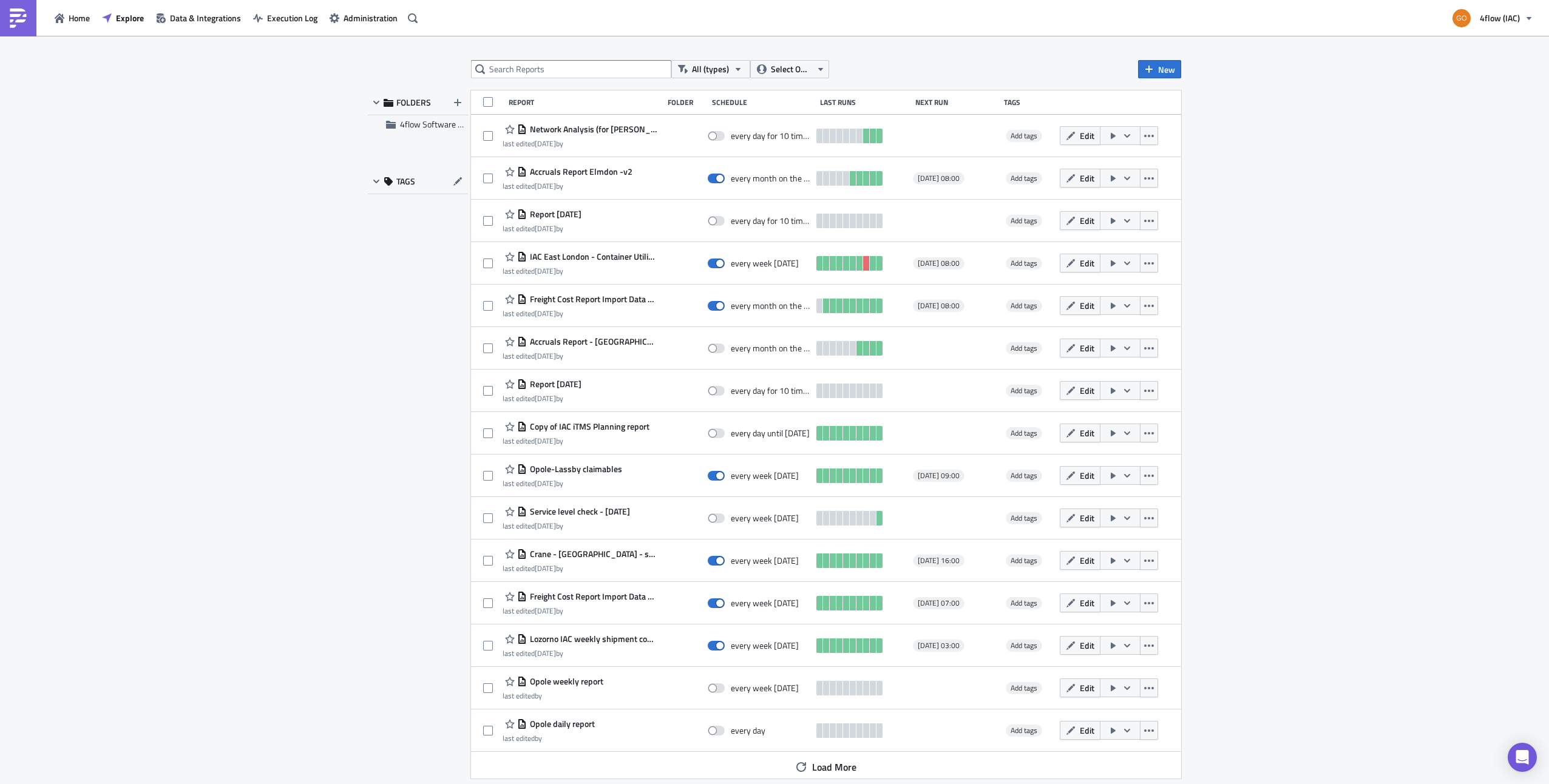
click at [731, 97] on div "Schedule" at bounding box center [763, 101] width 102 height 9
click at [1296, 163] on div "All (types) Select Owner New FOLDERS 4flow Software KAM TAGS Report Folder Sche…" at bounding box center [774, 410] width 1549 height 750
click at [382, 180] on button "button" at bounding box center [376, 181] width 14 height 14
click at [377, 182] on icon "button" at bounding box center [376, 181] width 4 height 6
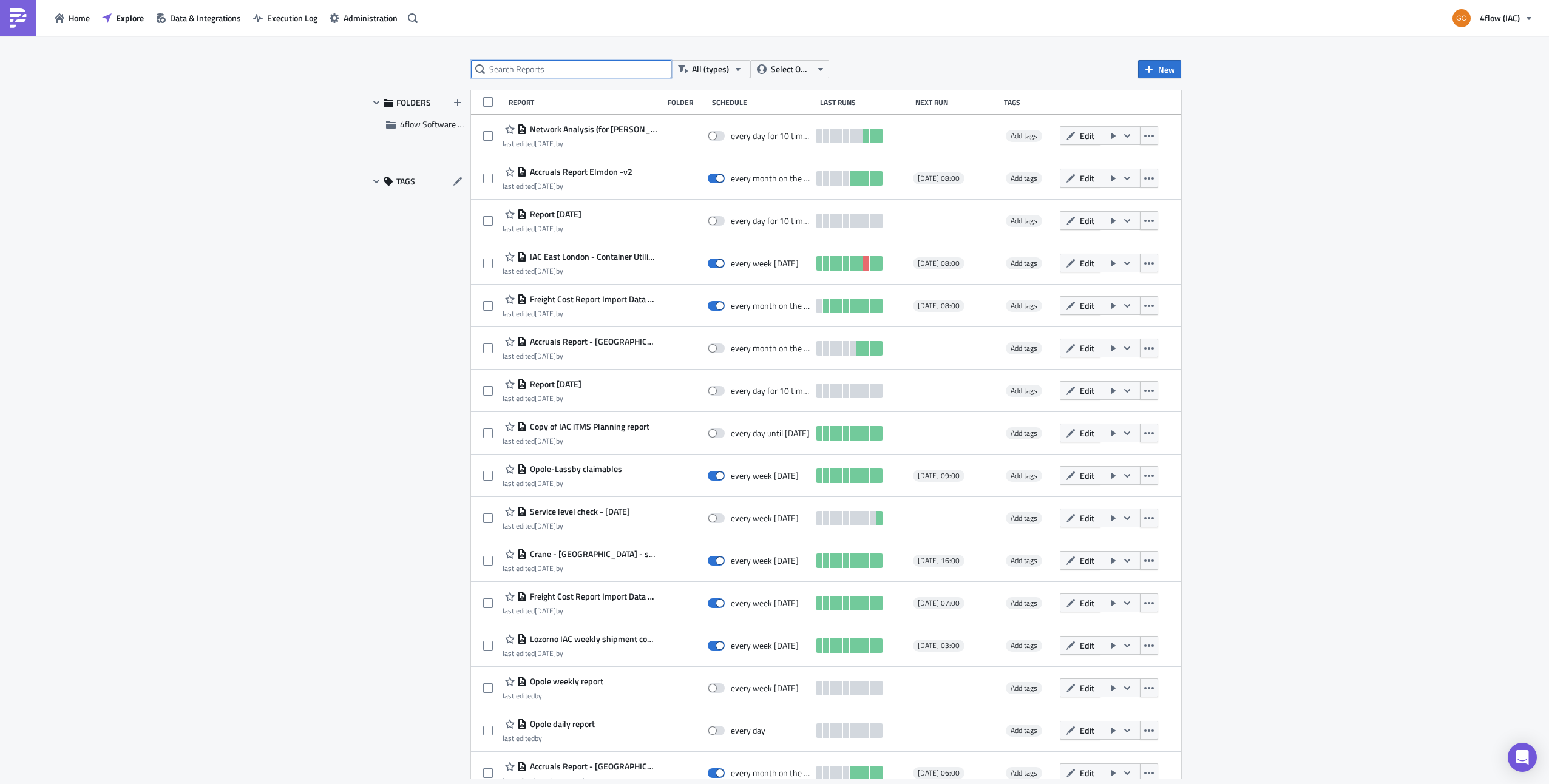
click at [540, 67] on input "text" at bounding box center [571, 69] width 201 height 18
type input "c"
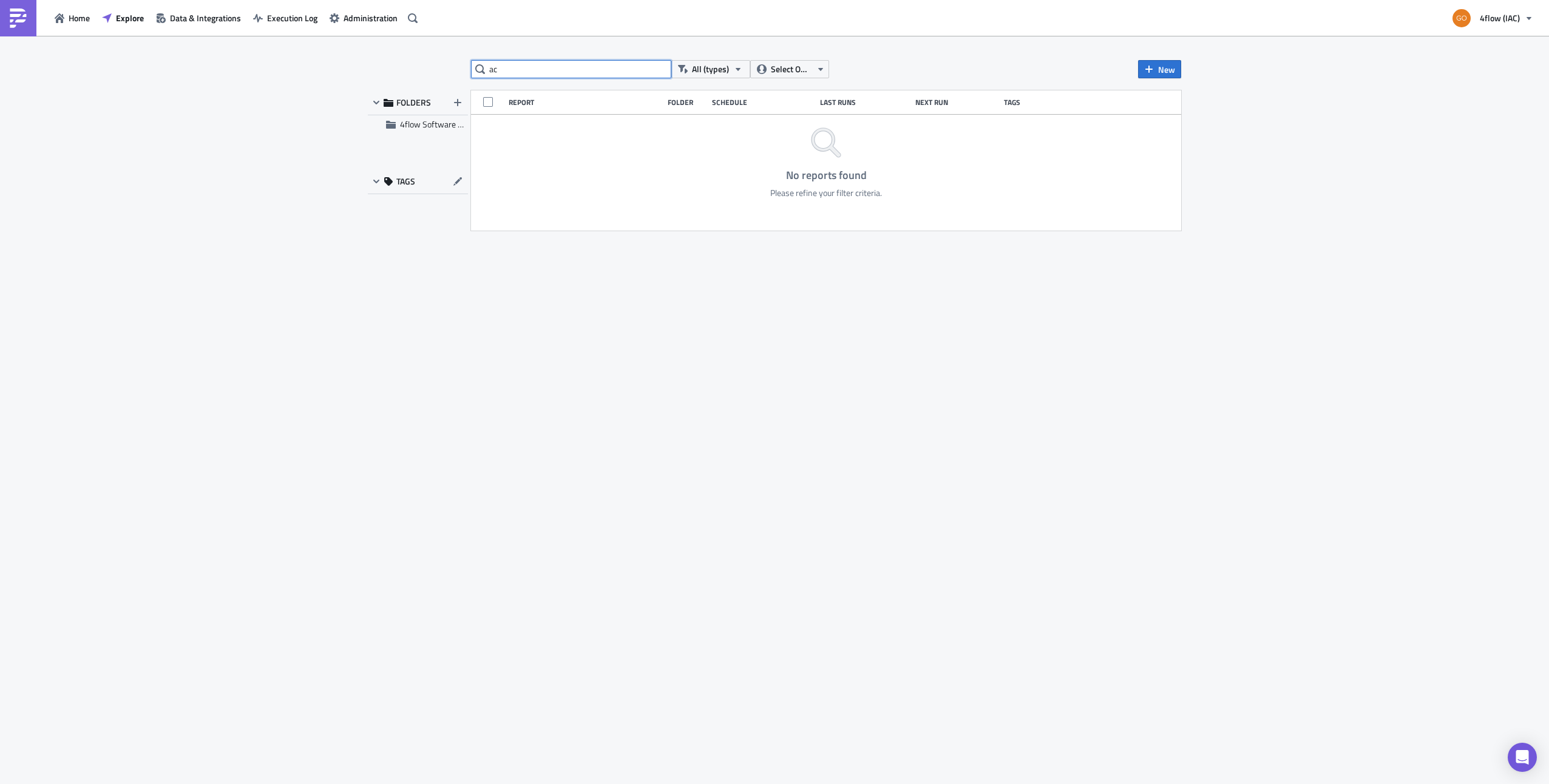
type input "a"
click at [724, 105] on div "Schedule" at bounding box center [763, 101] width 102 height 9
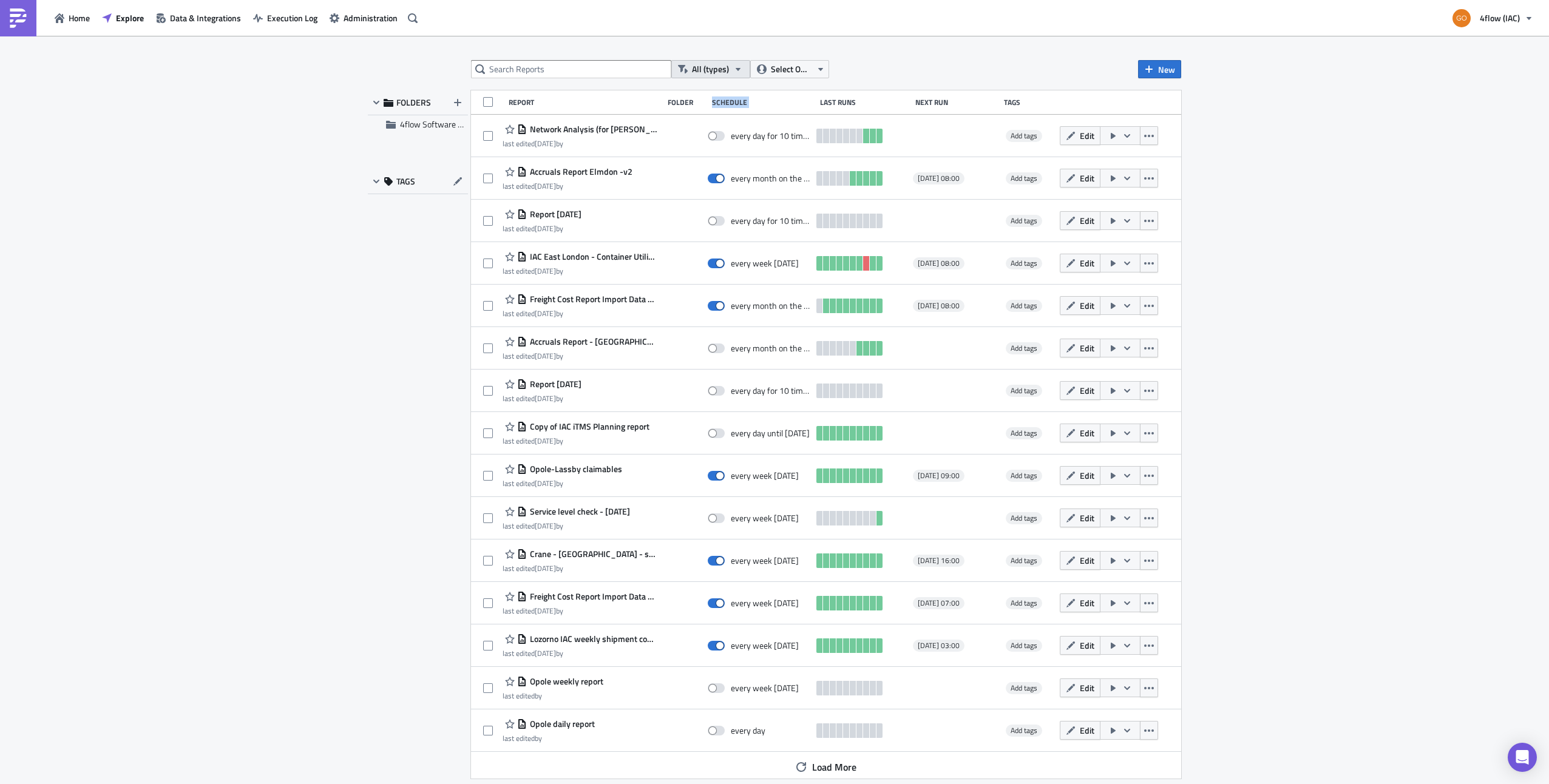
drag, startPoint x: 724, startPoint y: 105, endPoint x: 719, endPoint y: 68, distance: 37.3
click at [719, 68] on span "All (types)" at bounding box center [710, 69] width 37 height 14
click at [776, 72] on span "Select Owner" at bounding box center [791, 69] width 41 height 14
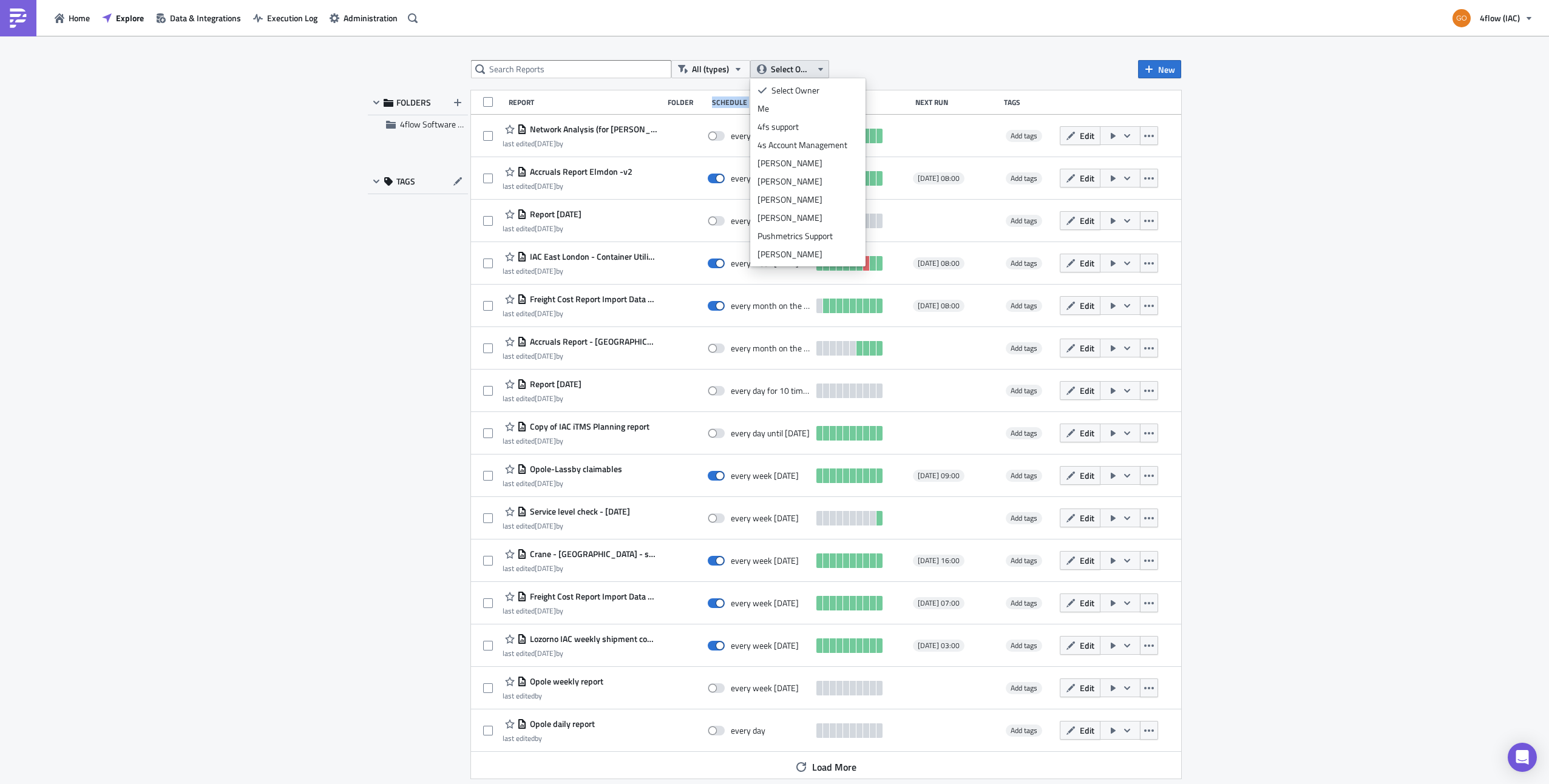
click at [776, 72] on span "Select Owner" at bounding box center [791, 69] width 41 height 14
click at [1315, 193] on div "All (types) Select Owner New FOLDERS 4flow Software KAM TAGS Report Folder Sche…" at bounding box center [774, 410] width 1549 height 750
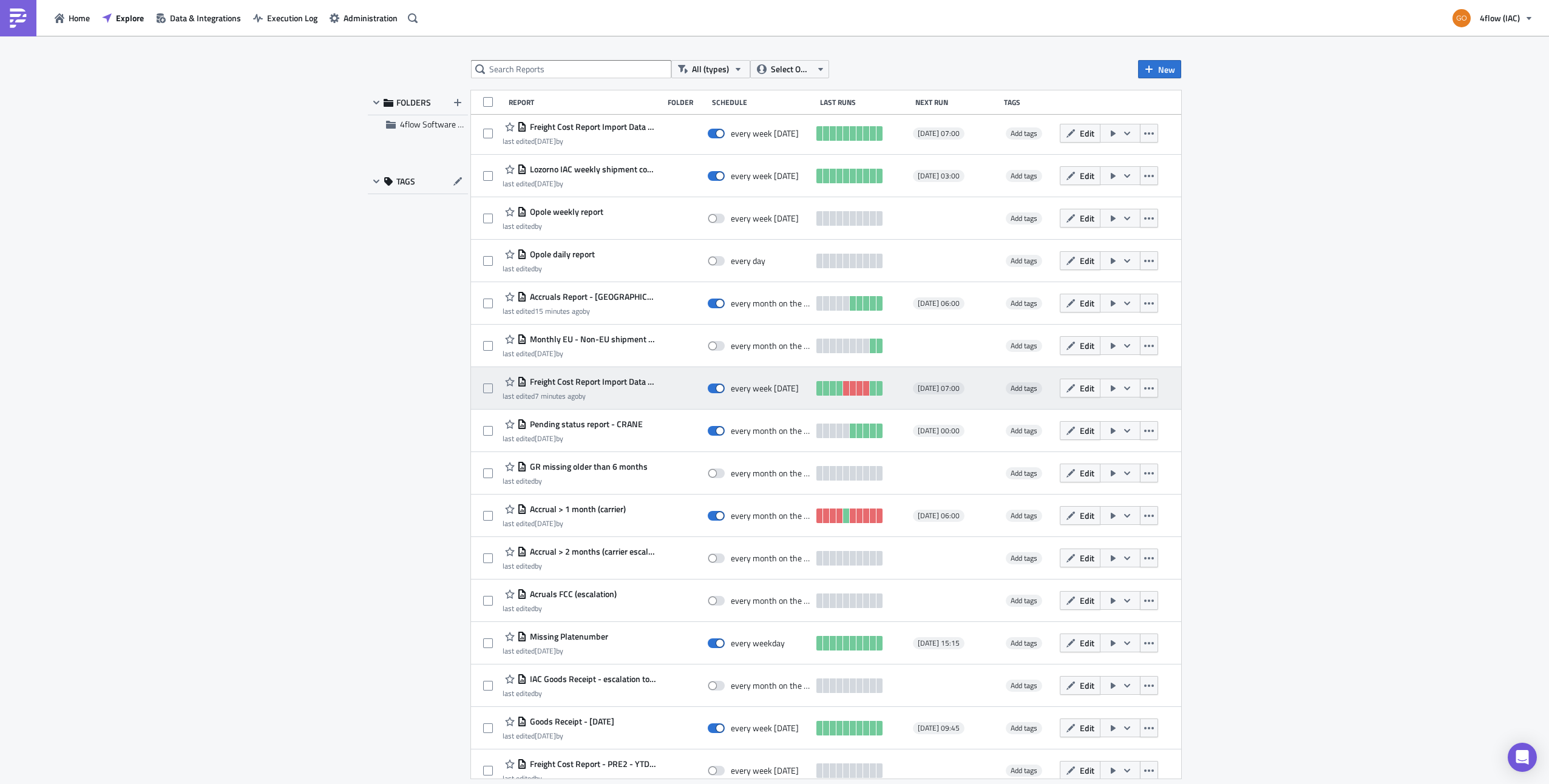
scroll to position [489, 0]
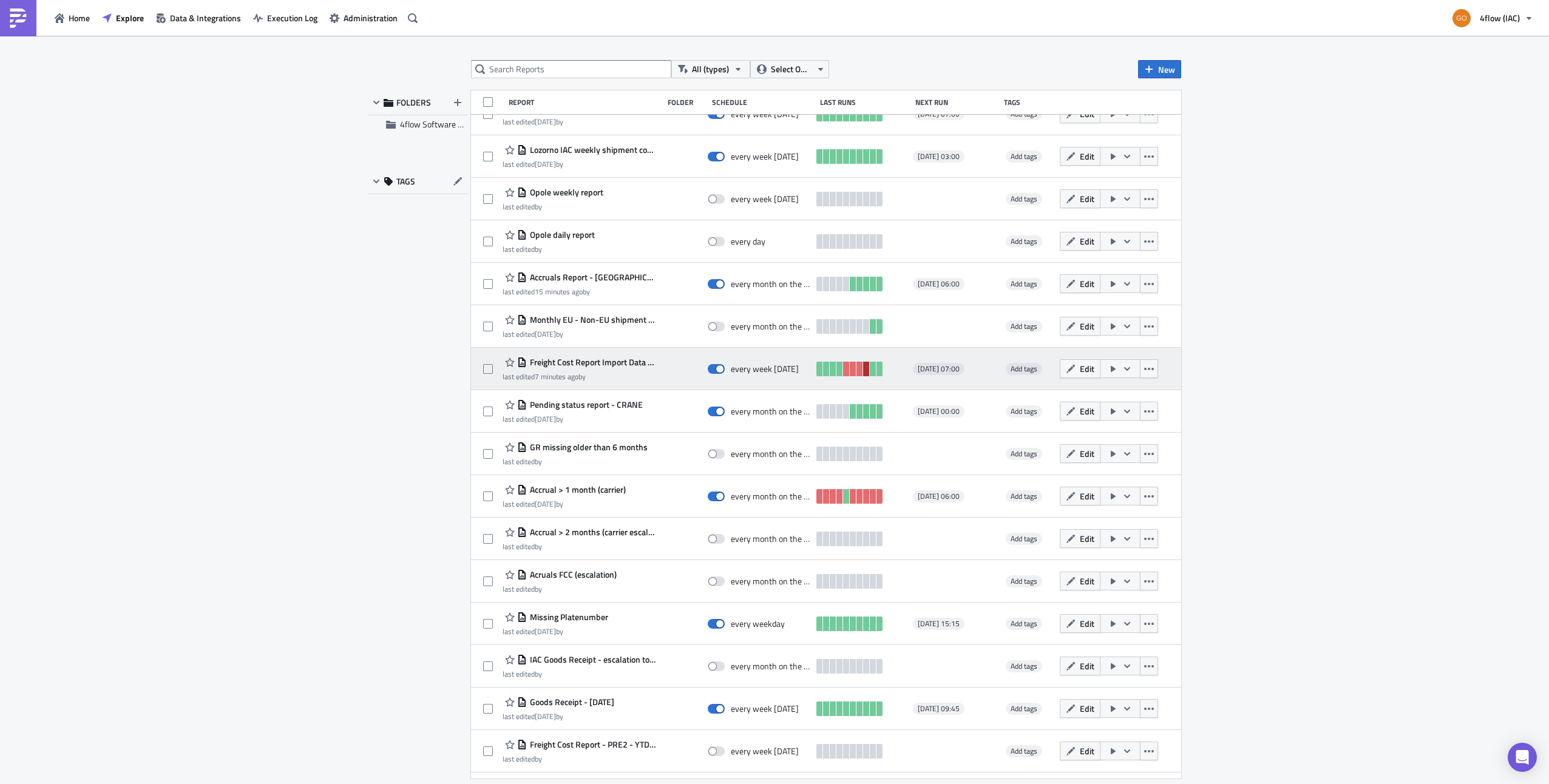
click at [863, 370] on link at bounding box center [866, 369] width 6 height 14
click at [856, 371] on link at bounding box center [860, 369] width 6 height 14
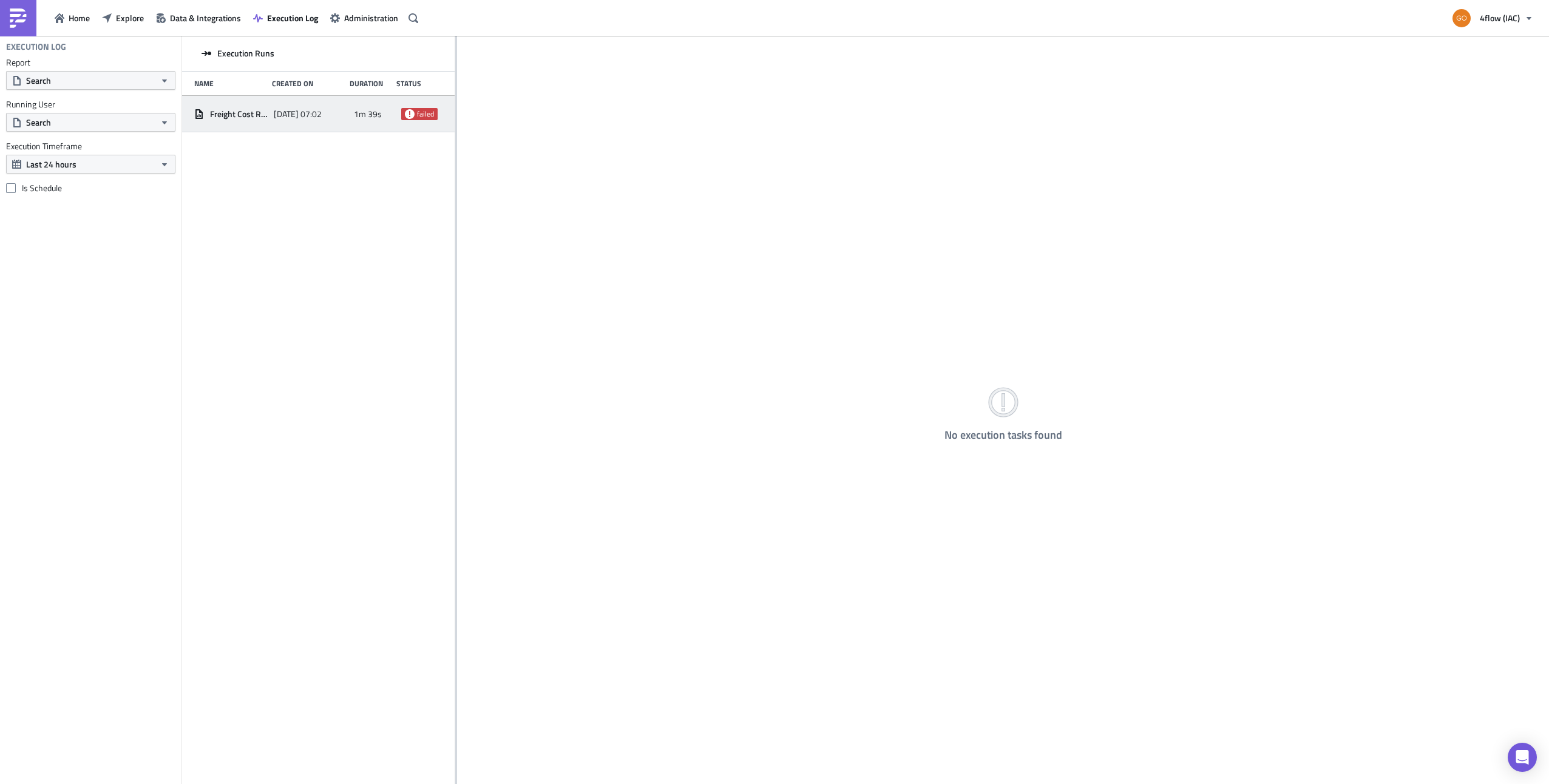
click at [310, 122] on div "[DATE] 07:02" at bounding box center [311, 113] width 73 height 22
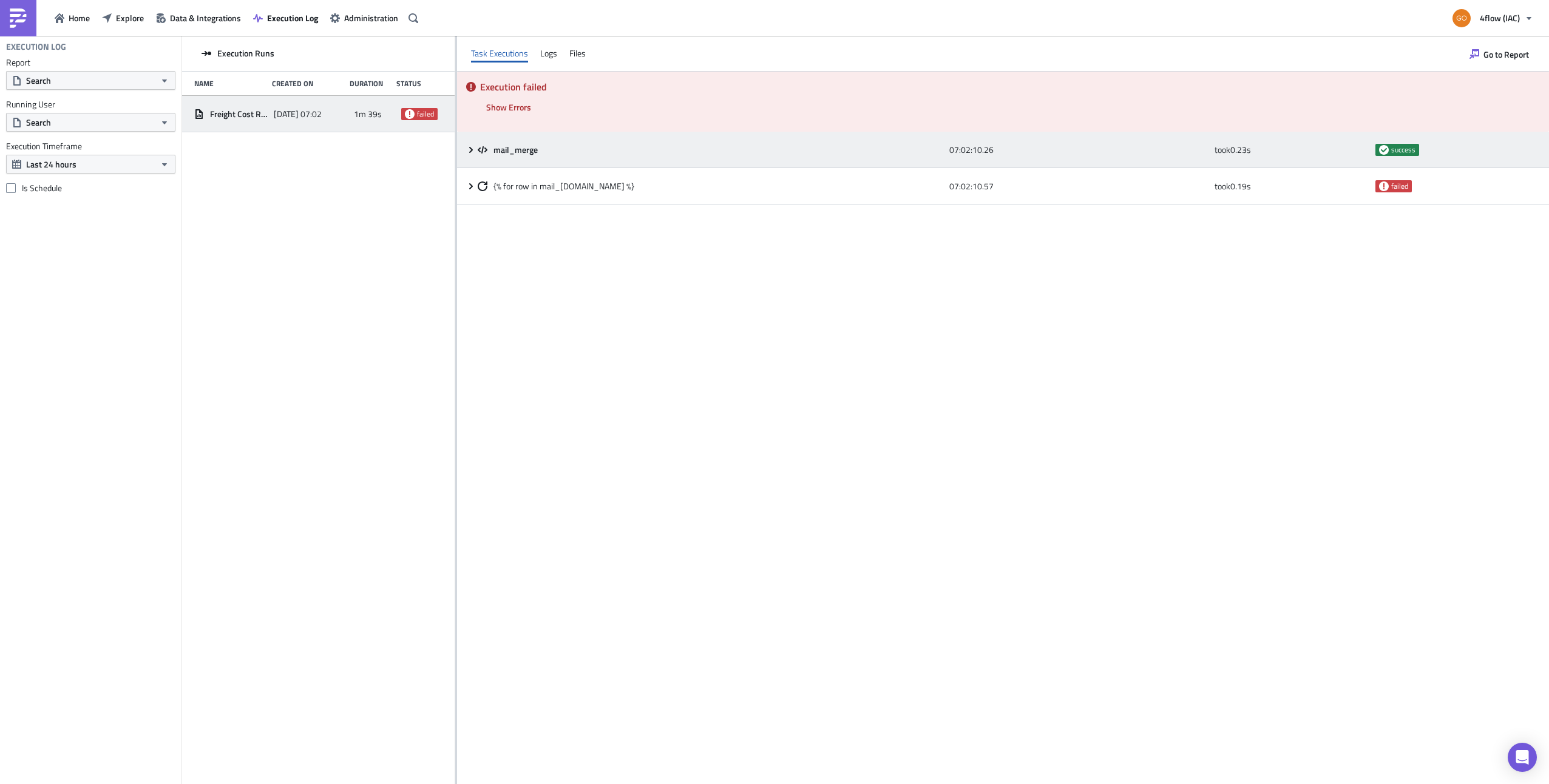
click at [507, 148] on span "mail_merge" at bounding box center [517, 150] width 46 height 11
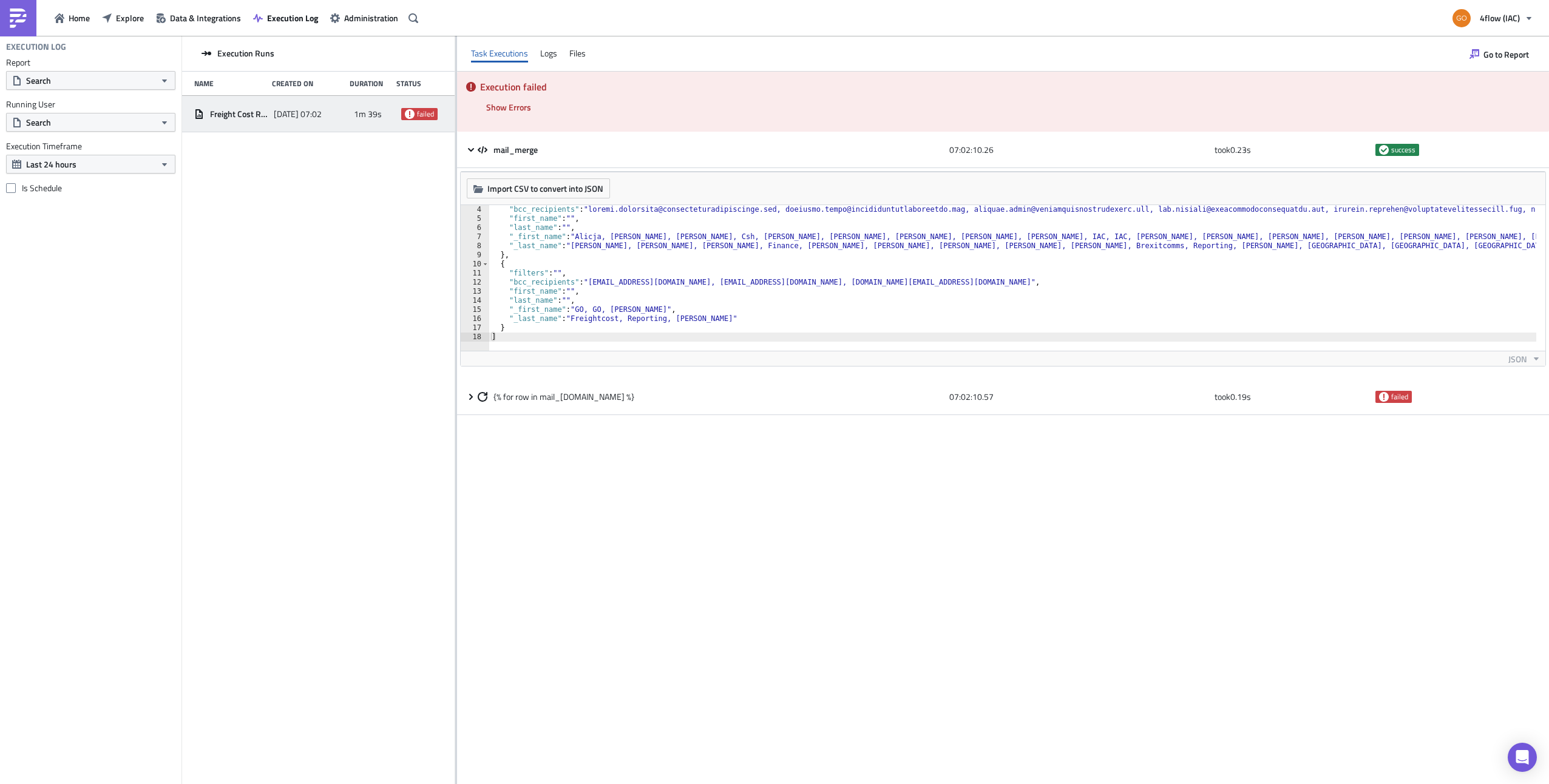
scroll to position [26, 0]
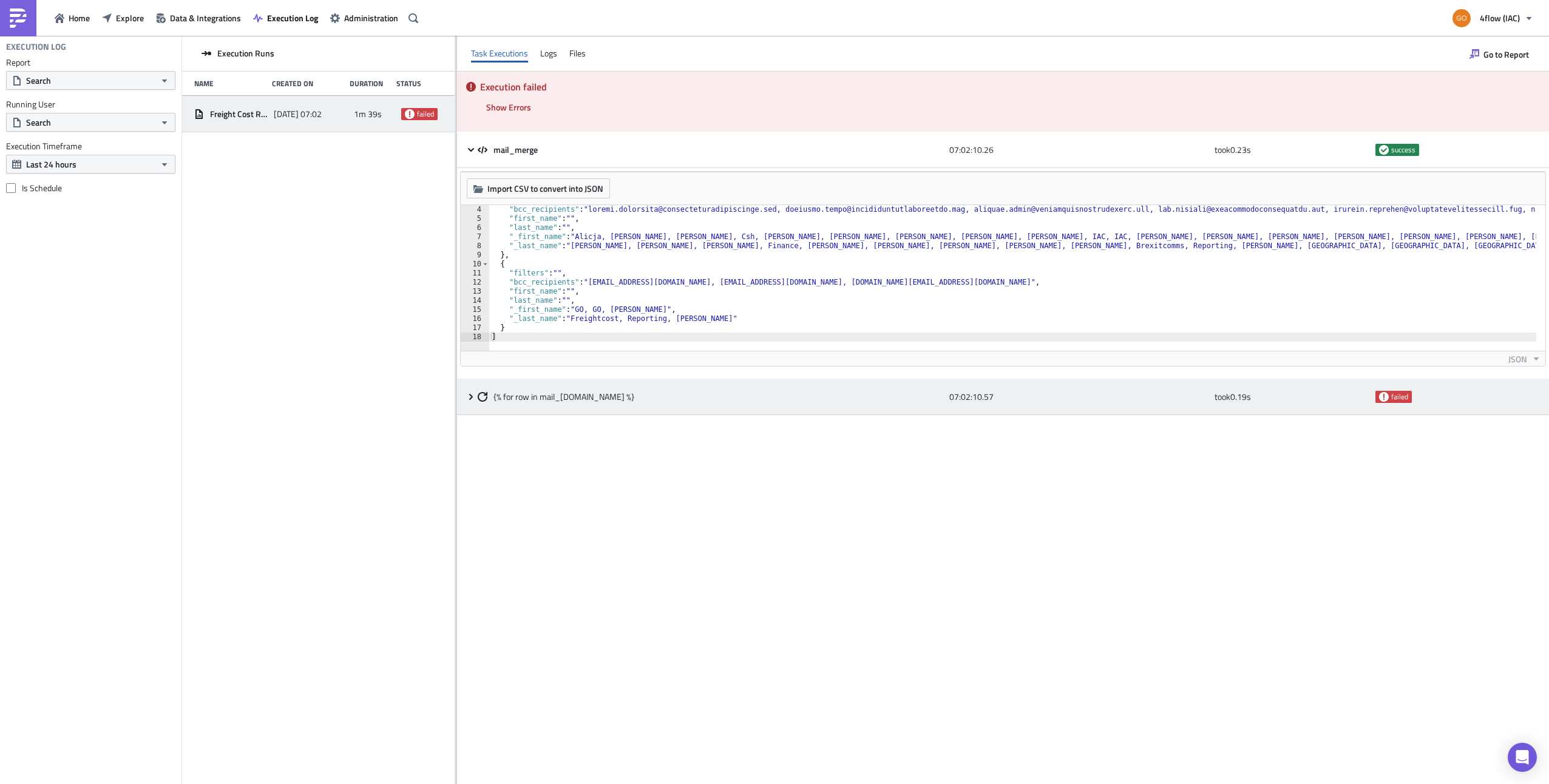
click at [512, 392] on span "{% for row in mail_[DOMAIN_NAME] %}" at bounding box center [564, 397] width 141 height 11
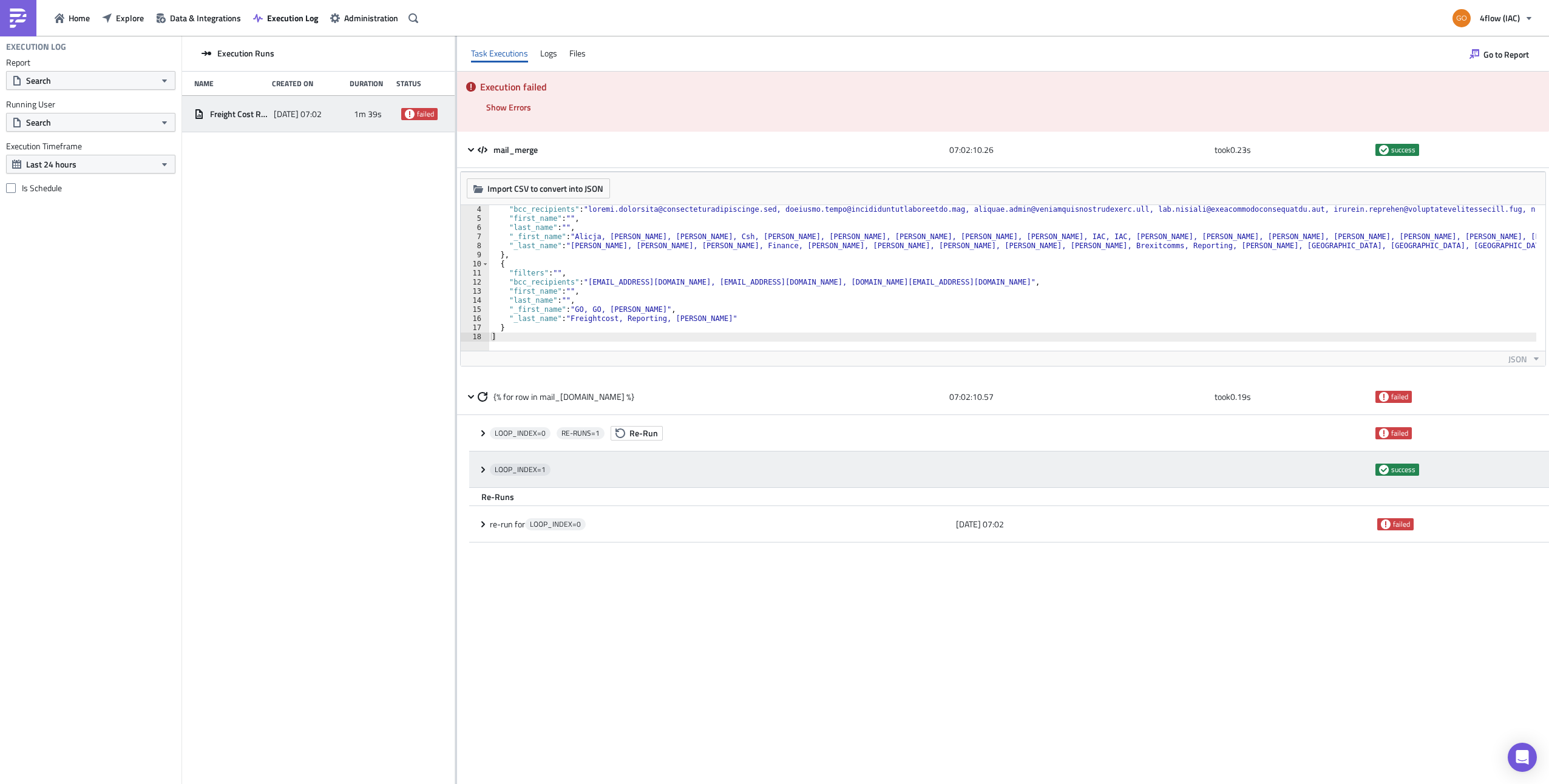
click at [486, 471] on icon at bounding box center [483, 469] width 10 height 10
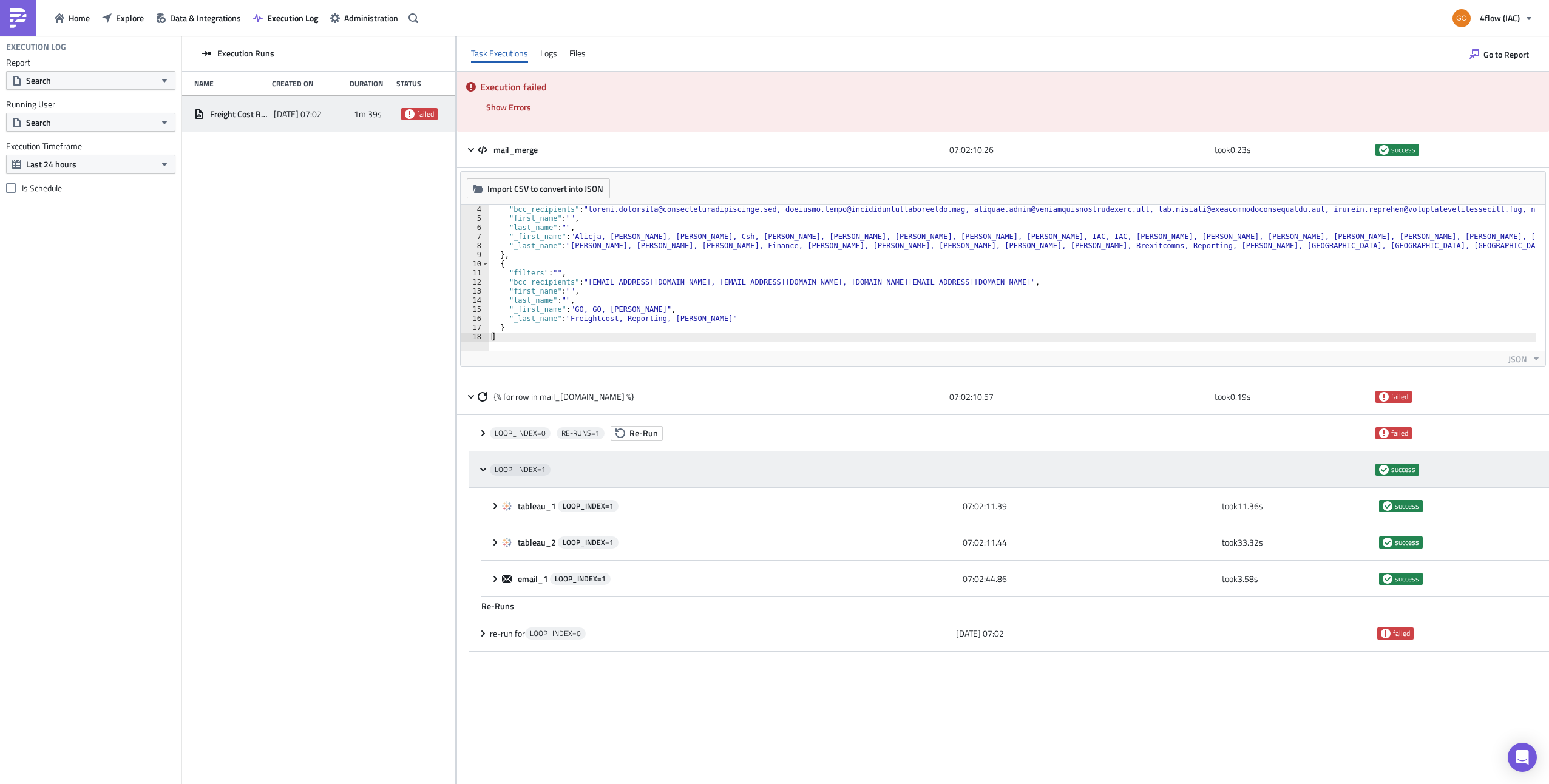
click at [479, 471] on icon at bounding box center [483, 469] width 10 height 10
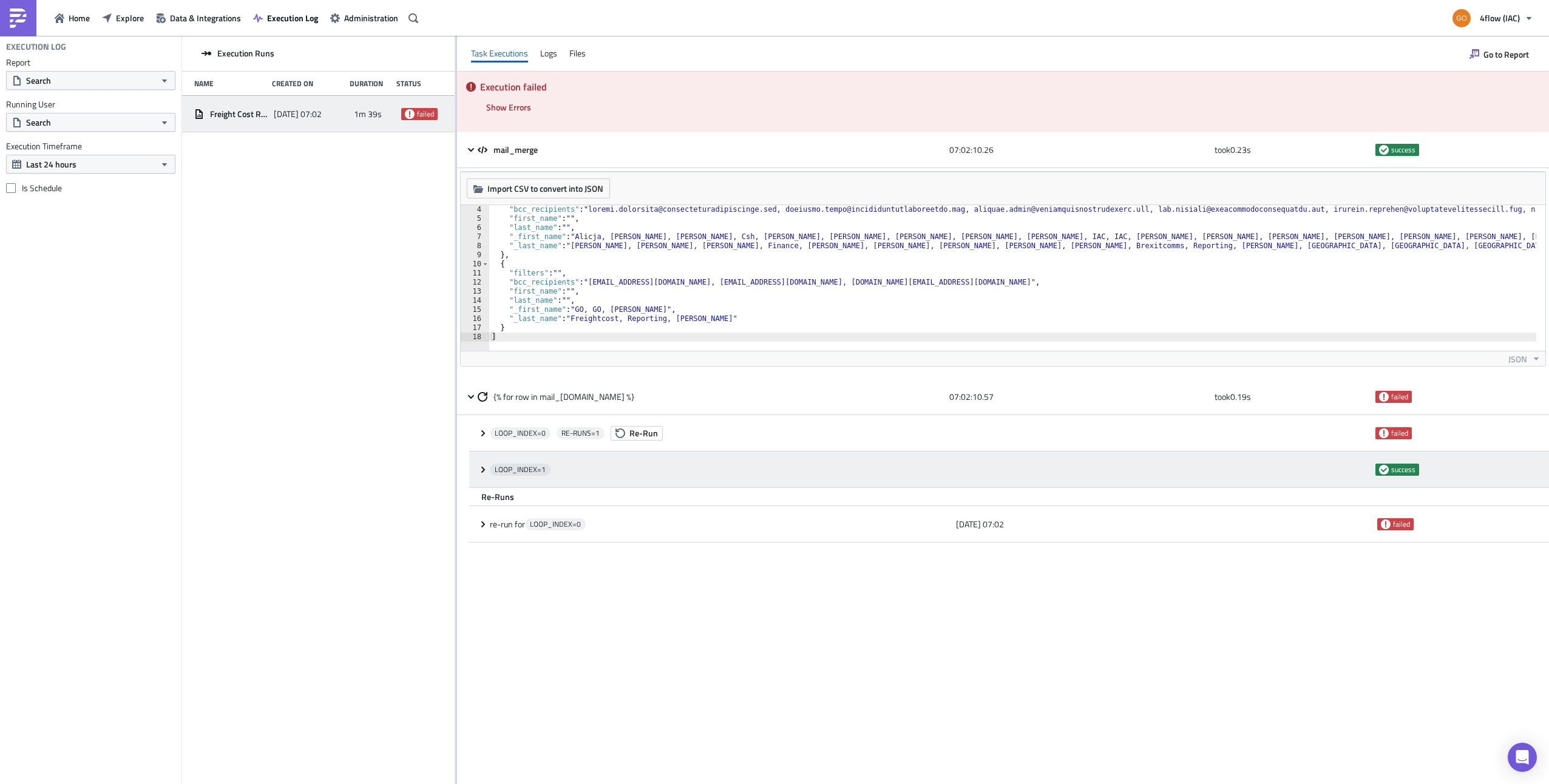
click at [479, 471] on icon at bounding box center [483, 469] width 10 height 10
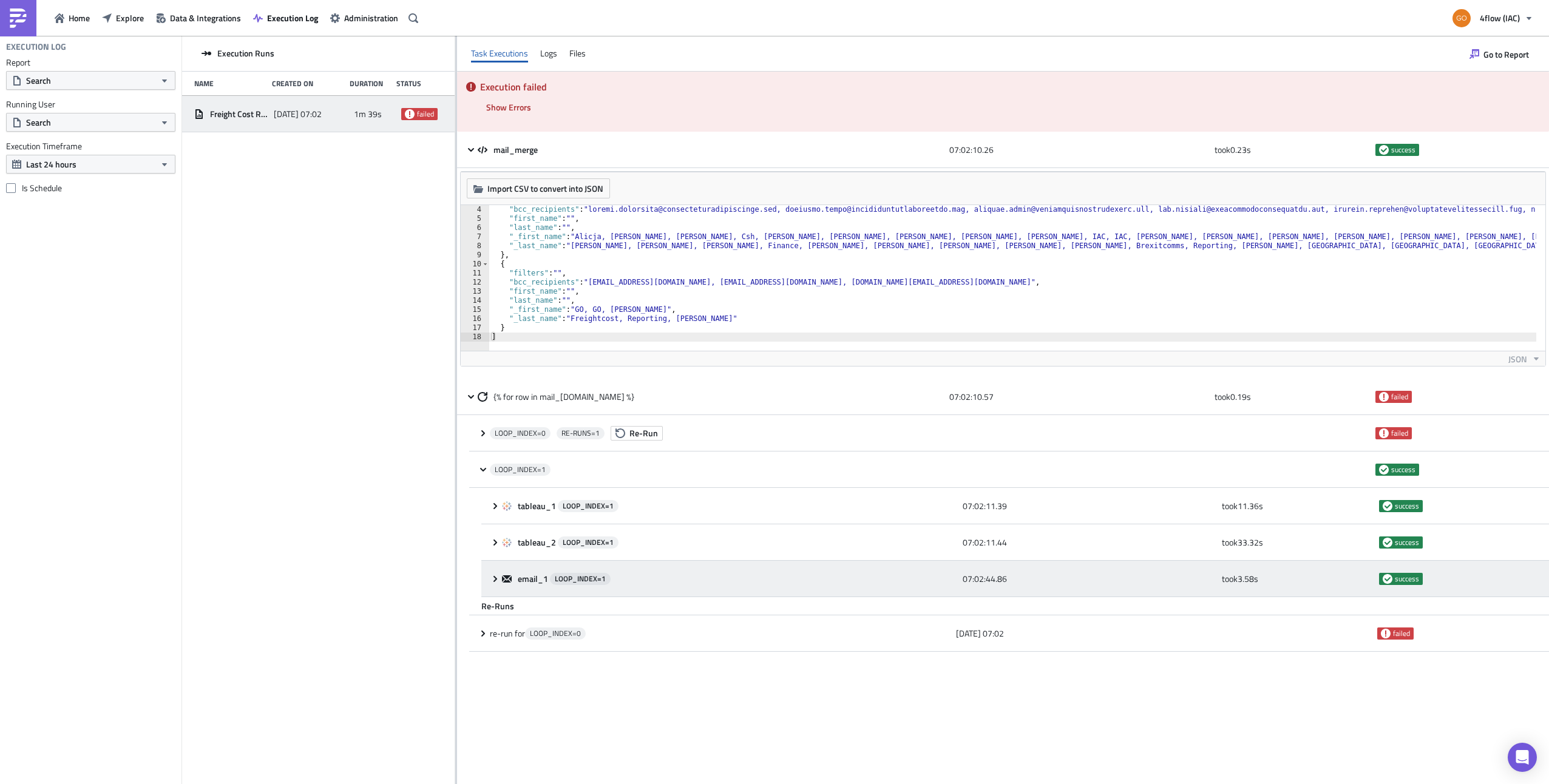
click at [494, 576] on icon at bounding box center [495, 578] width 4 height 6
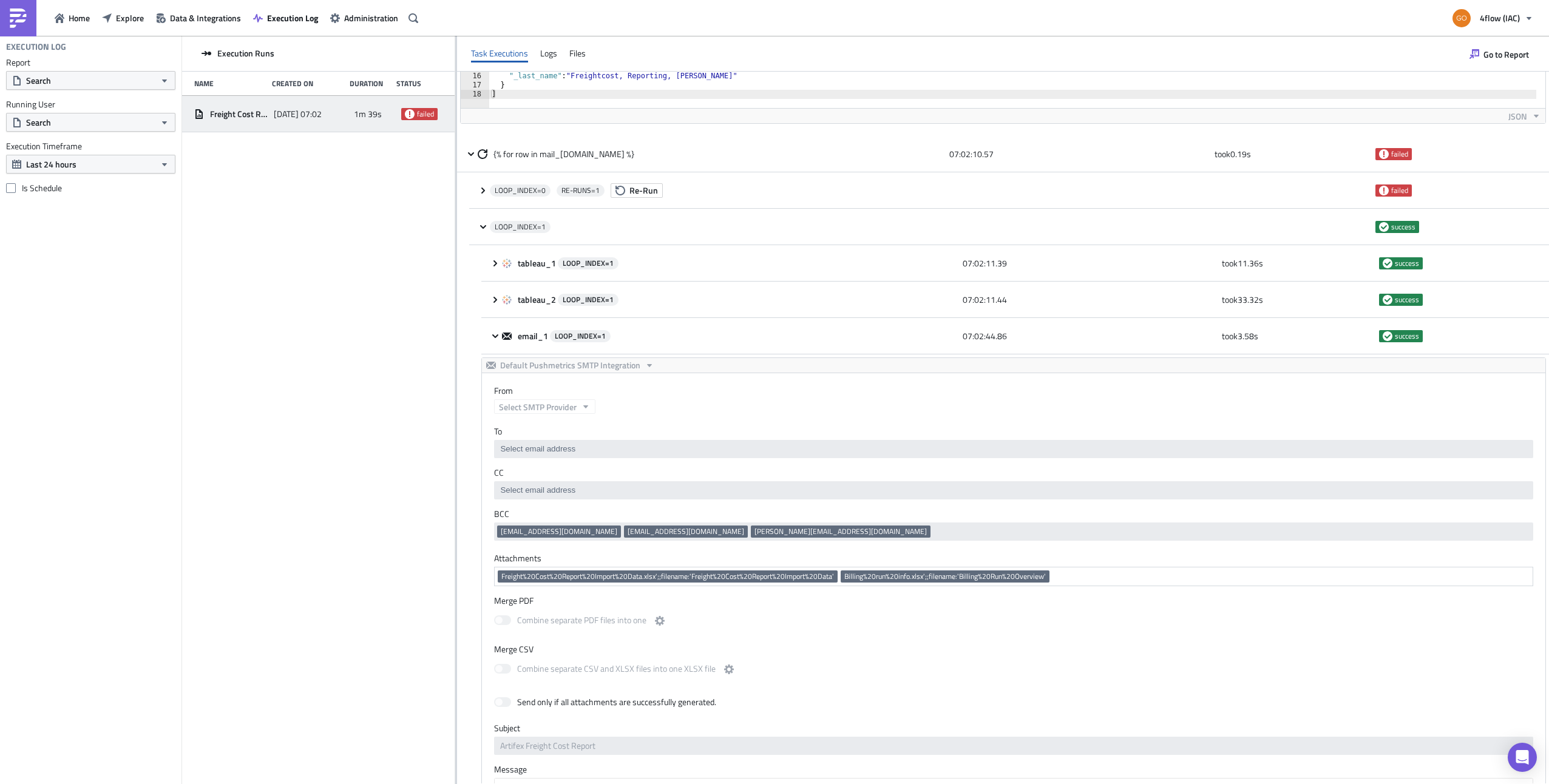
scroll to position [303, 0]
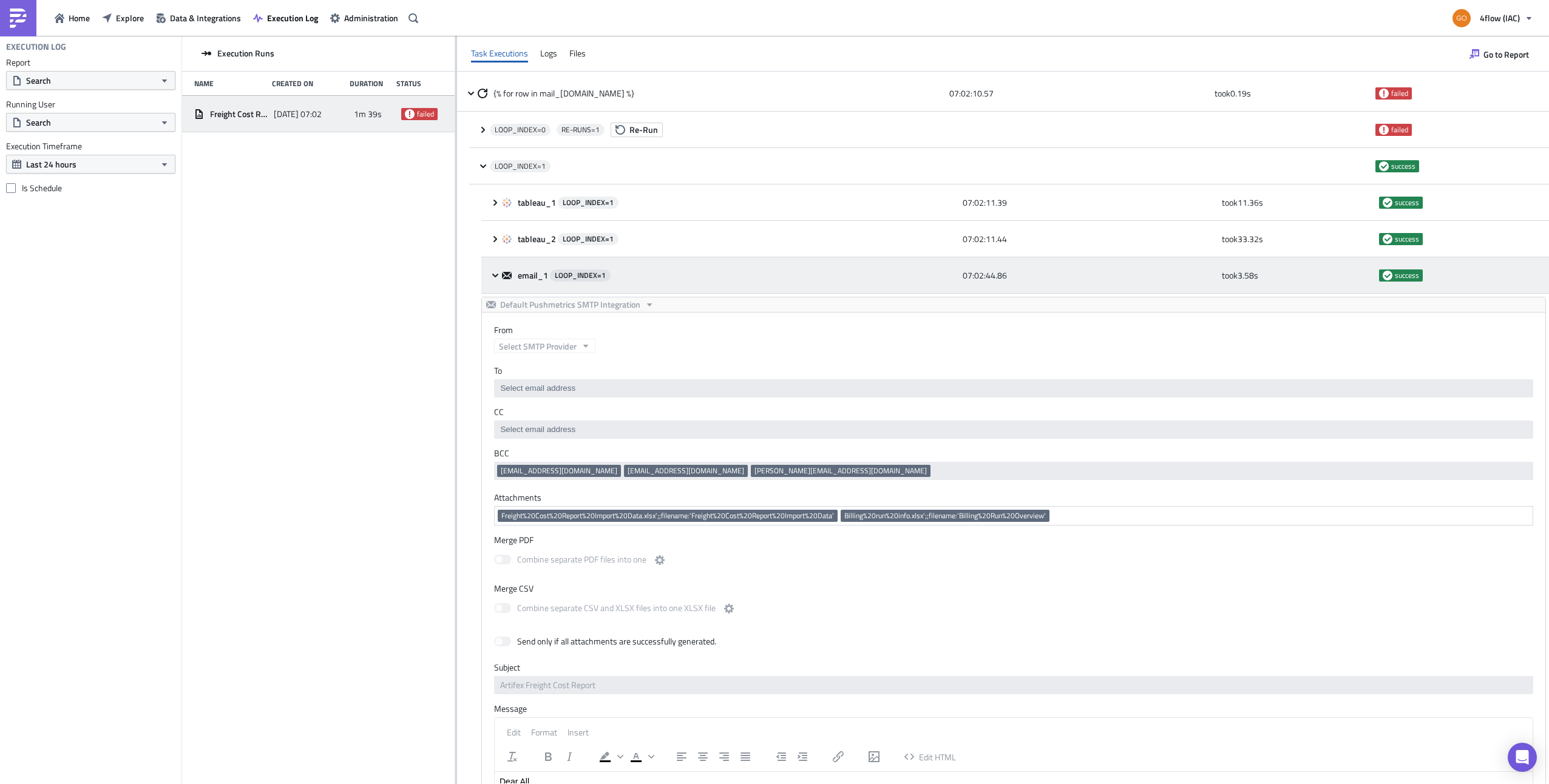
click at [491, 273] on icon at bounding box center [495, 275] width 10 height 10
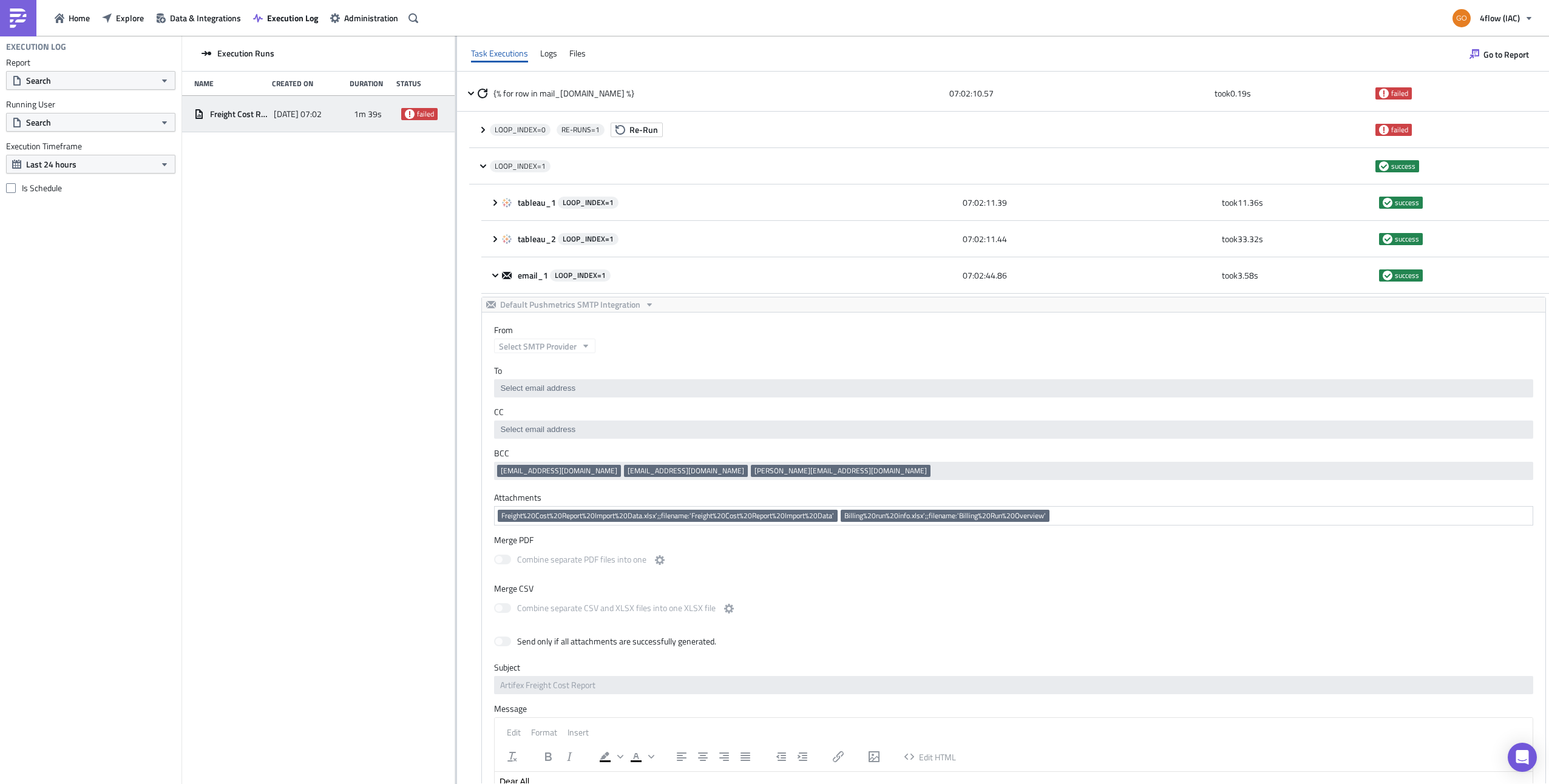
scroll to position [0, 0]
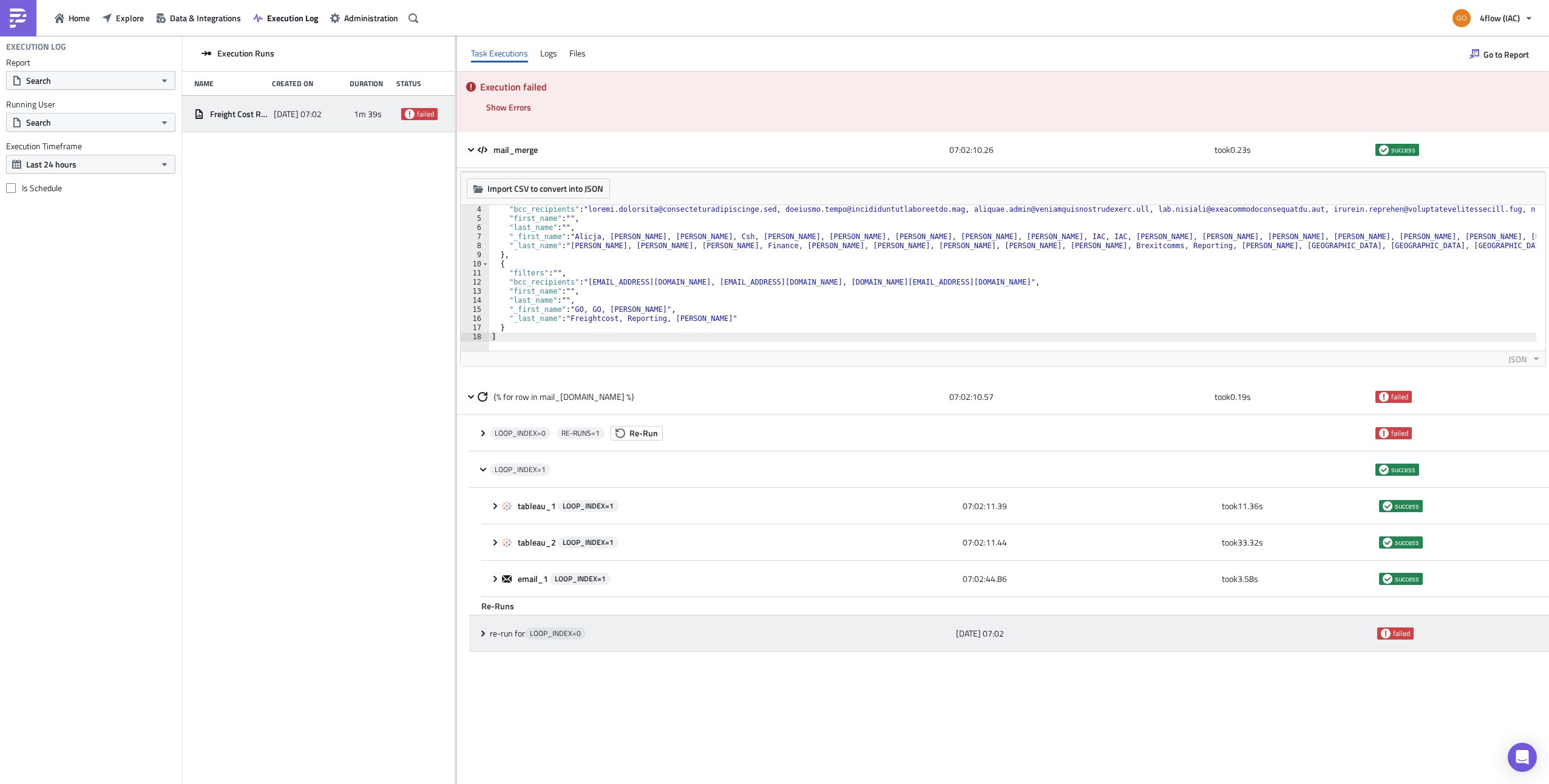
click at [481, 630] on icon at bounding box center [483, 633] width 10 height 10
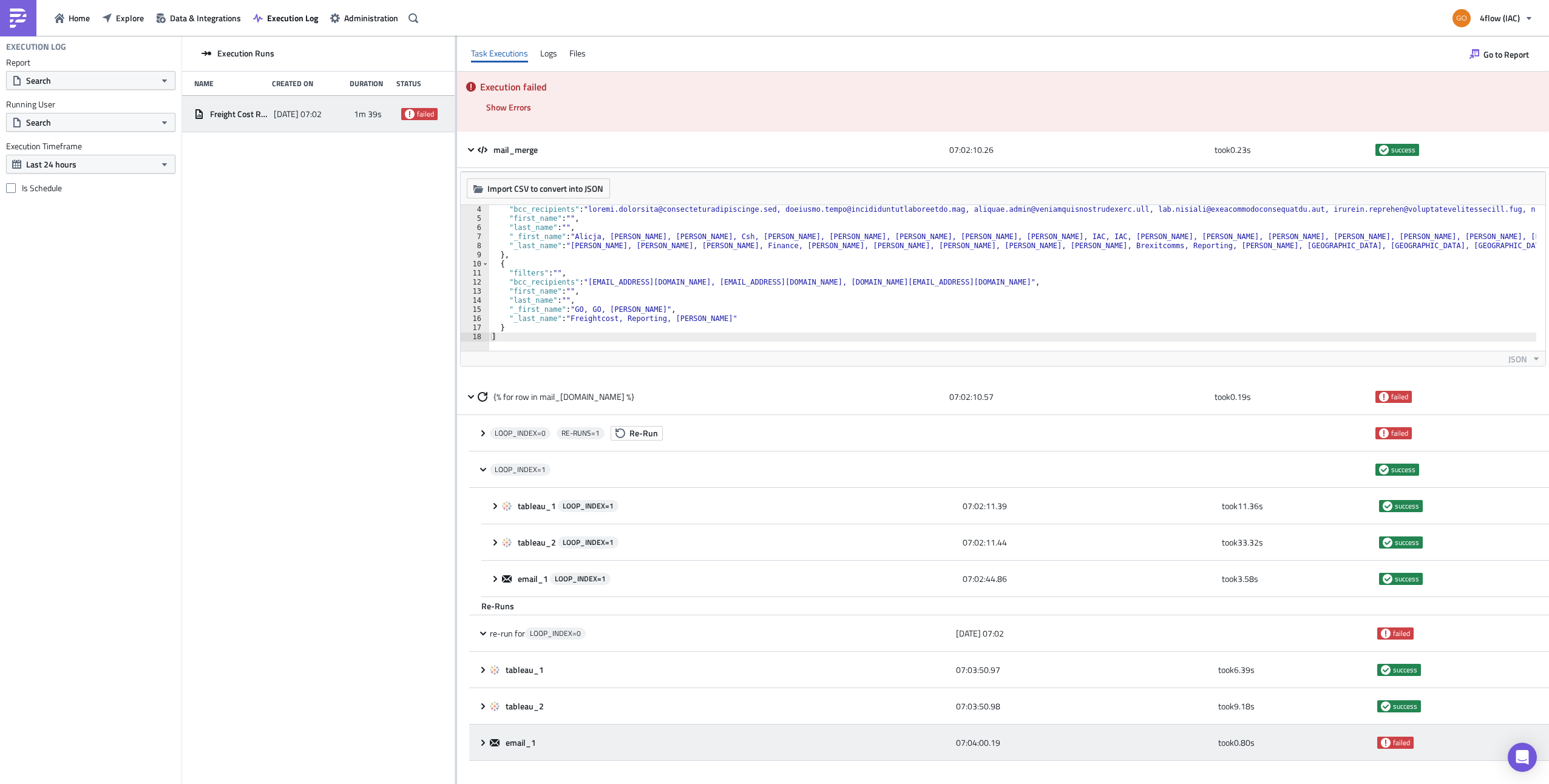
click at [488, 744] on icon at bounding box center [483, 742] width 10 height 10
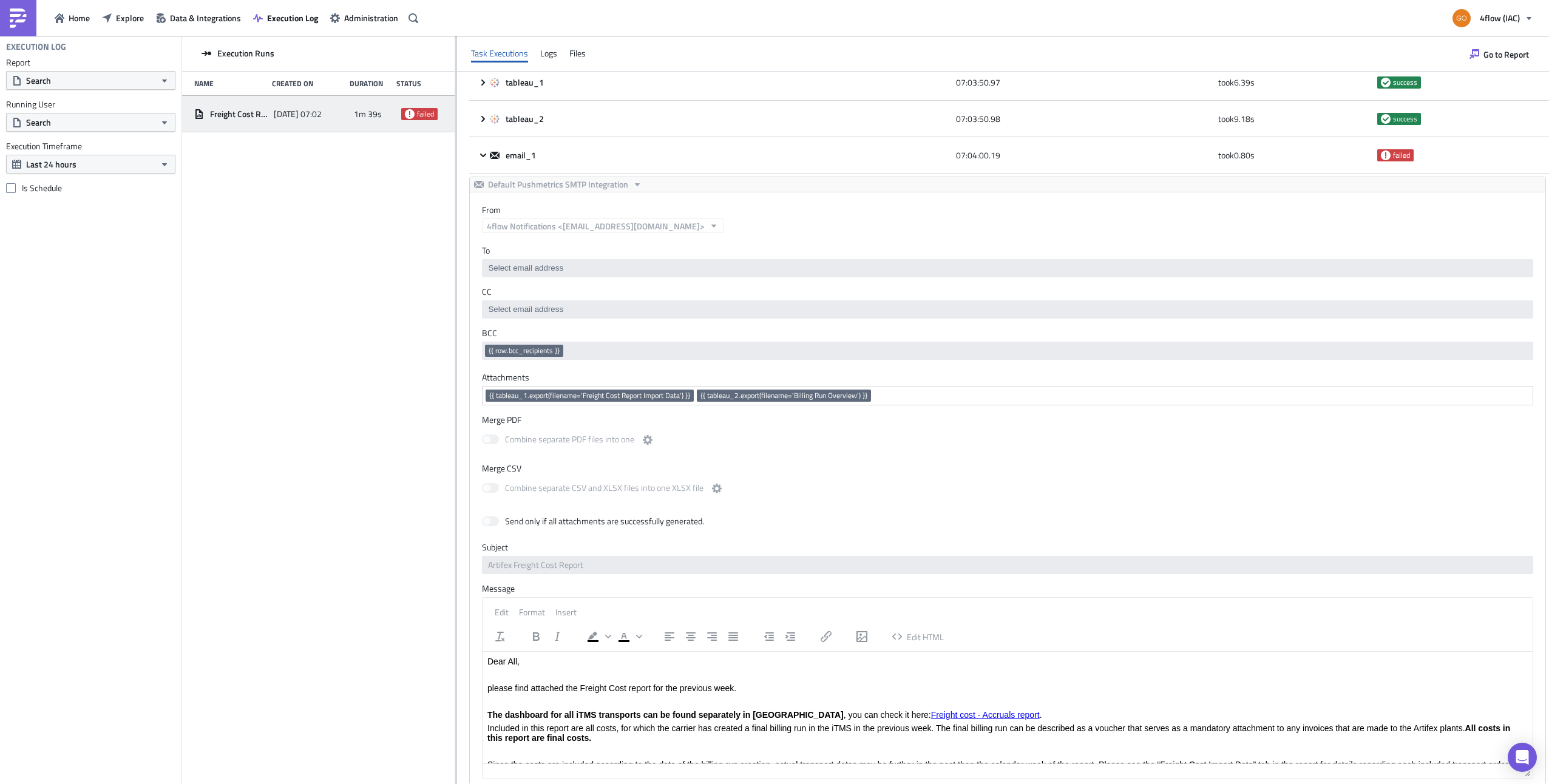
scroll to position [406, 0]
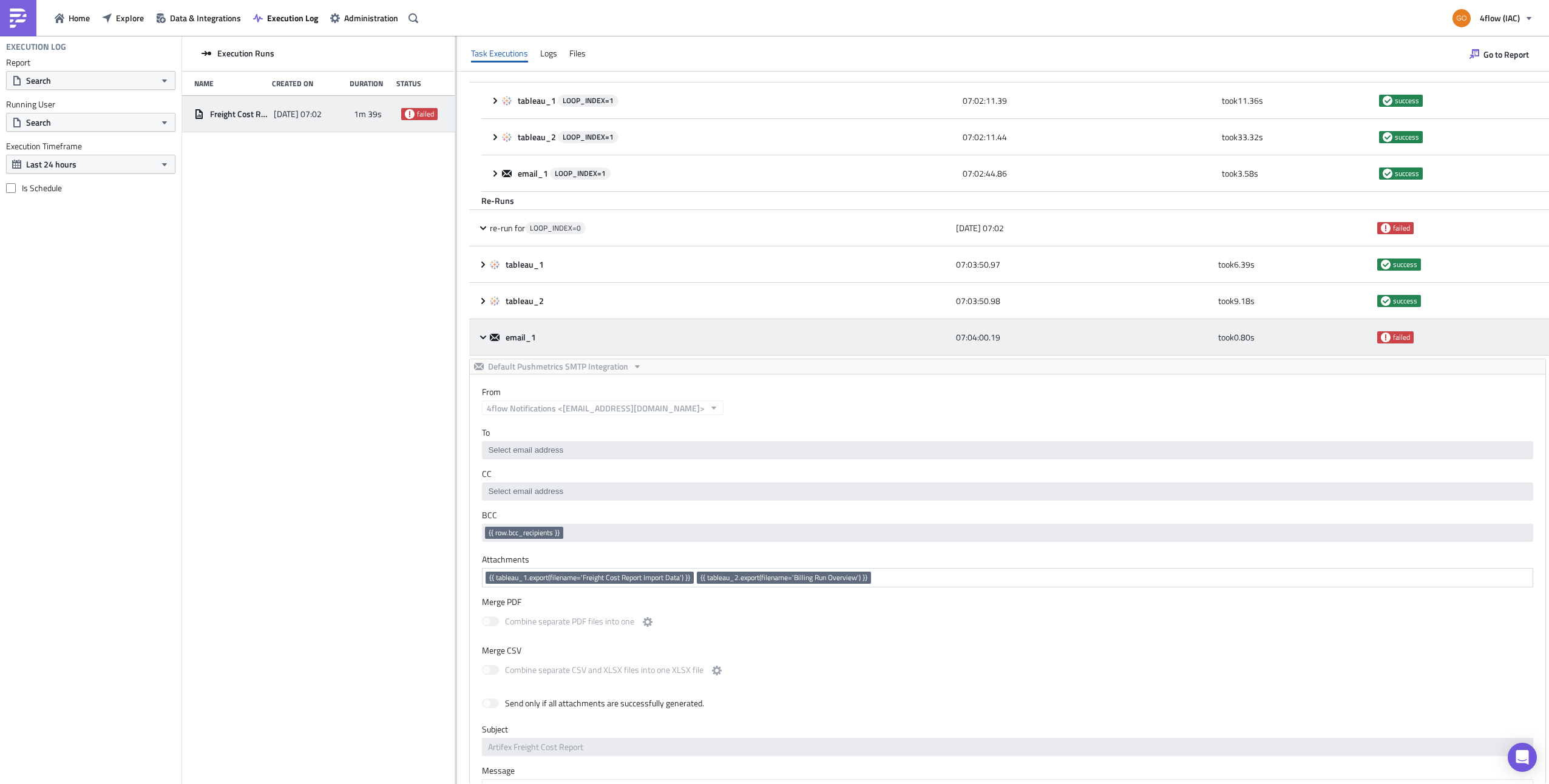
click at [482, 335] on icon at bounding box center [483, 336] width 6 height 4
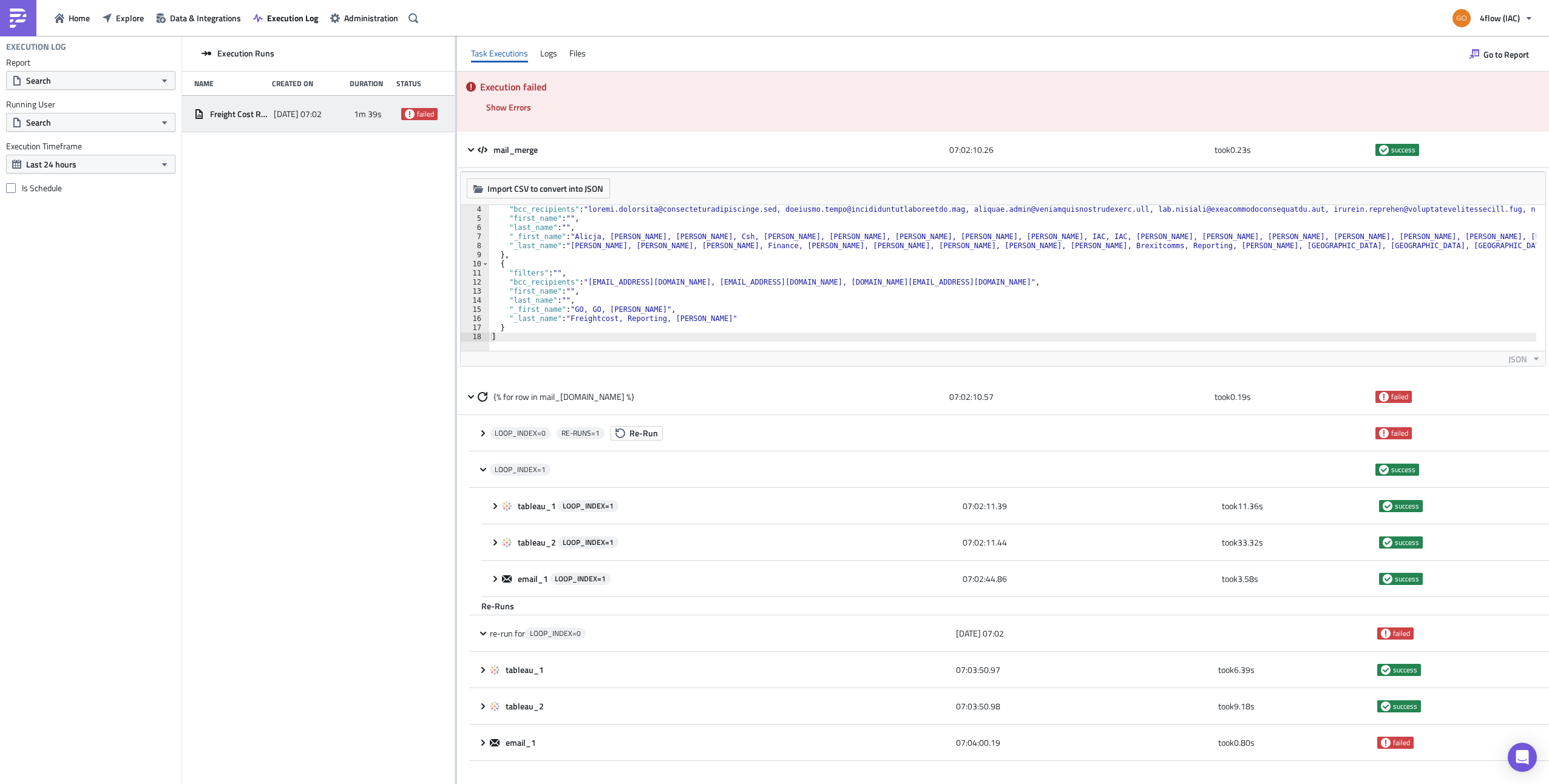
scroll to position [26, 0]
